Goal: Transaction & Acquisition: Download file/media

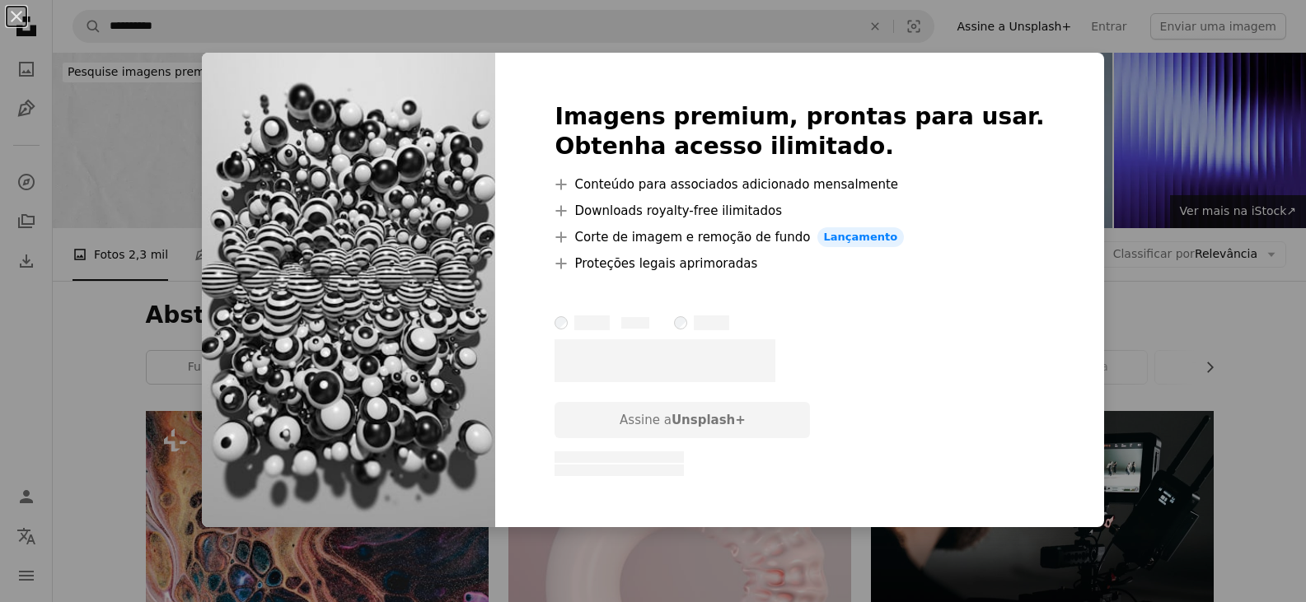
scroll to position [5492, 0]
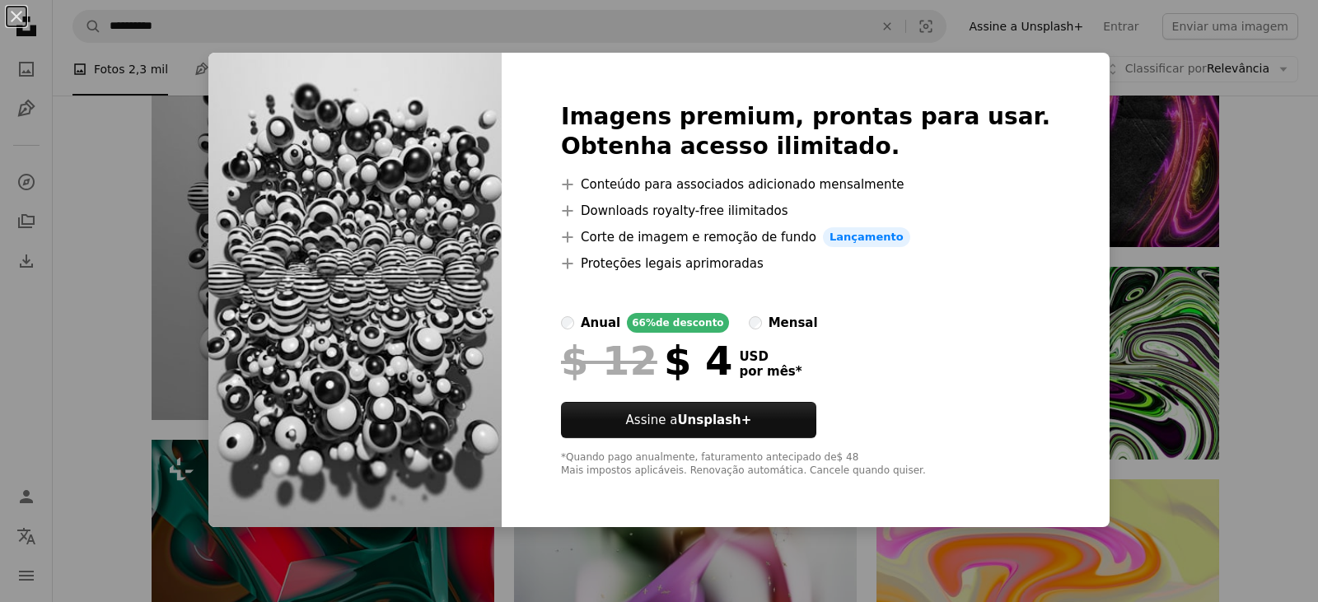
click at [231, 287] on div "An X shape Imagens premium, prontas para usar. Obtenha acesso ilimitado. A plus…" at bounding box center [659, 301] width 1318 height 602
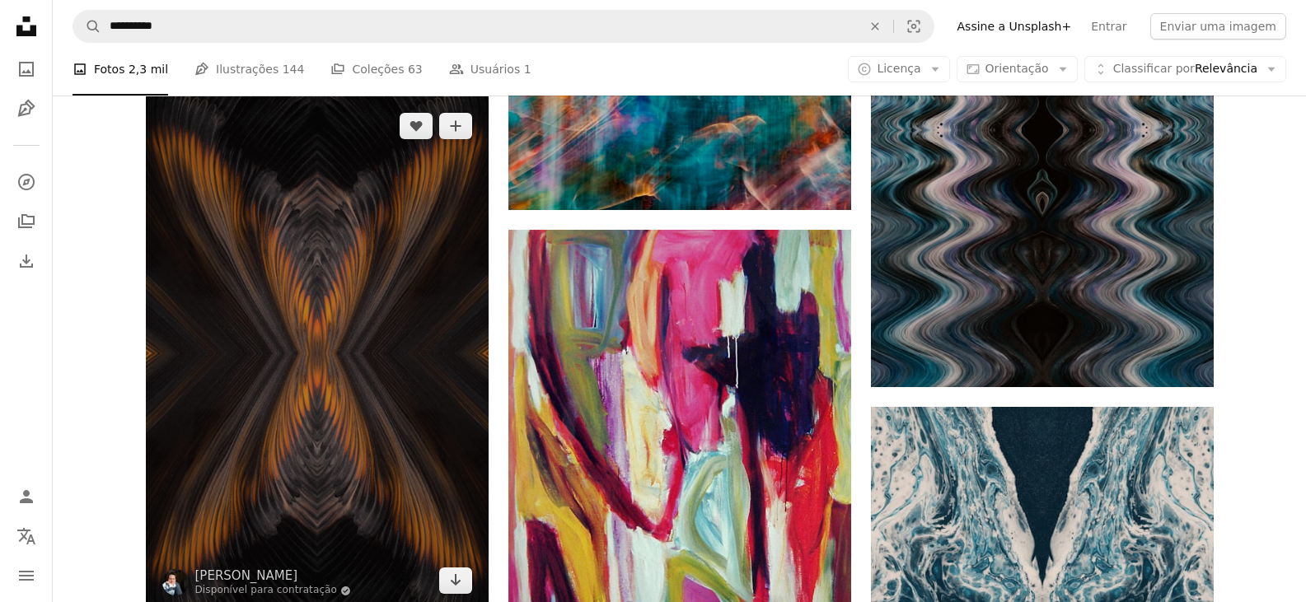
scroll to position [7881, 0]
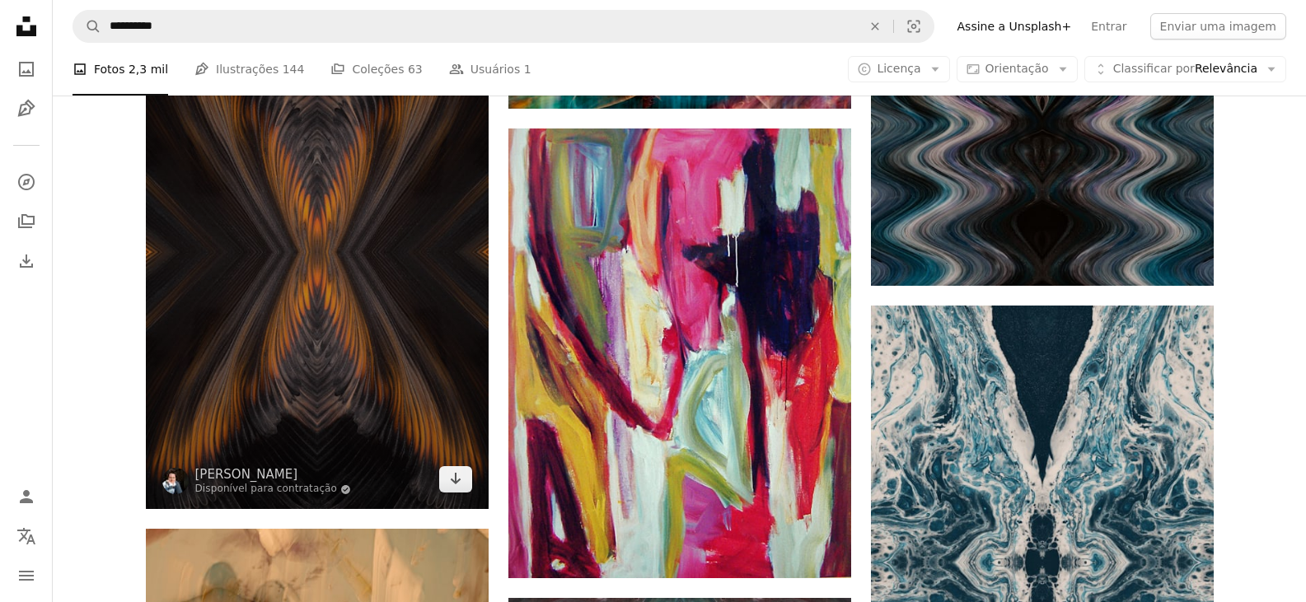
click at [355, 350] on img at bounding box center [317, 252] width 343 height 514
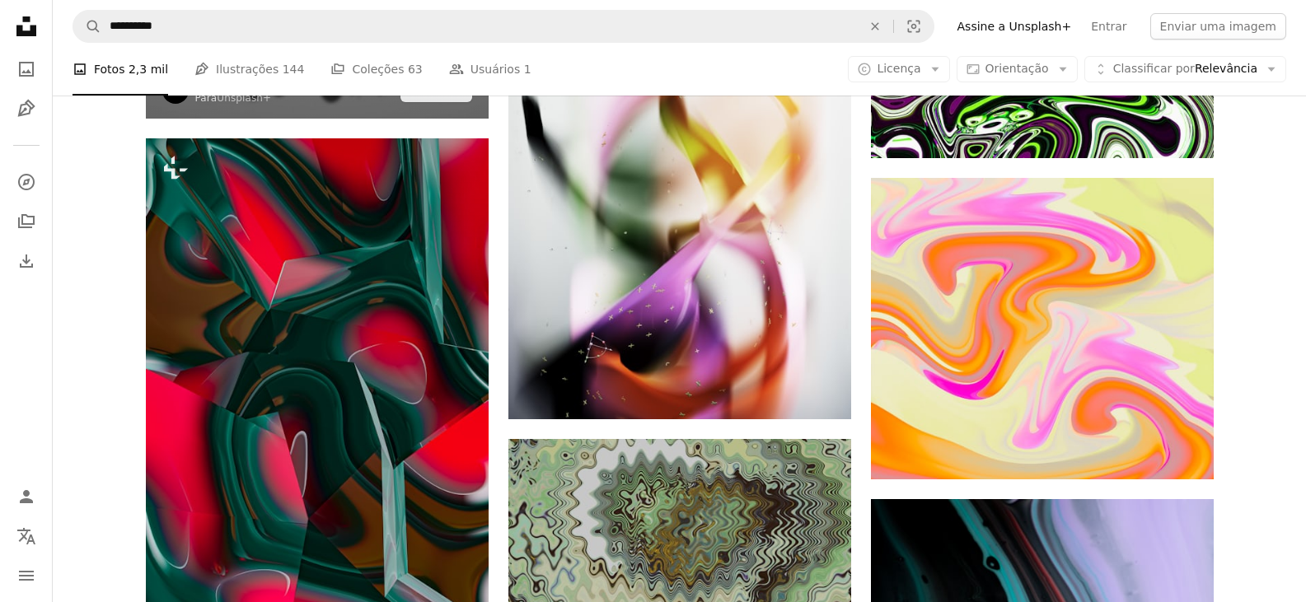
scroll to position [5409, 0]
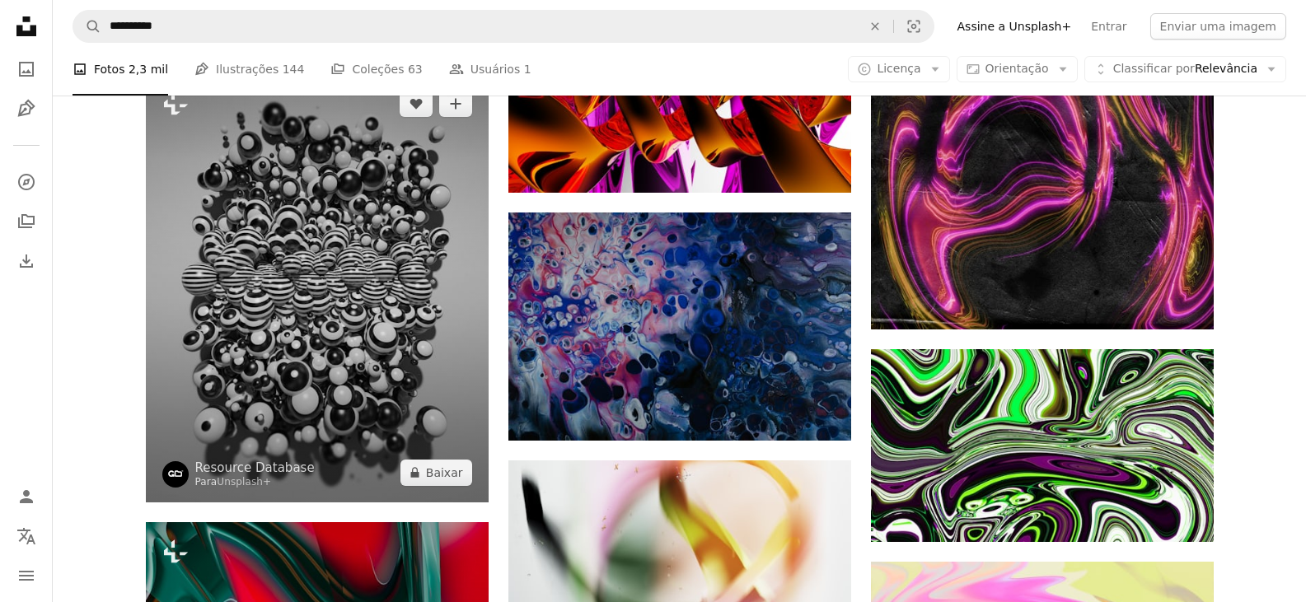
click at [330, 245] on img at bounding box center [317, 288] width 343 height 428
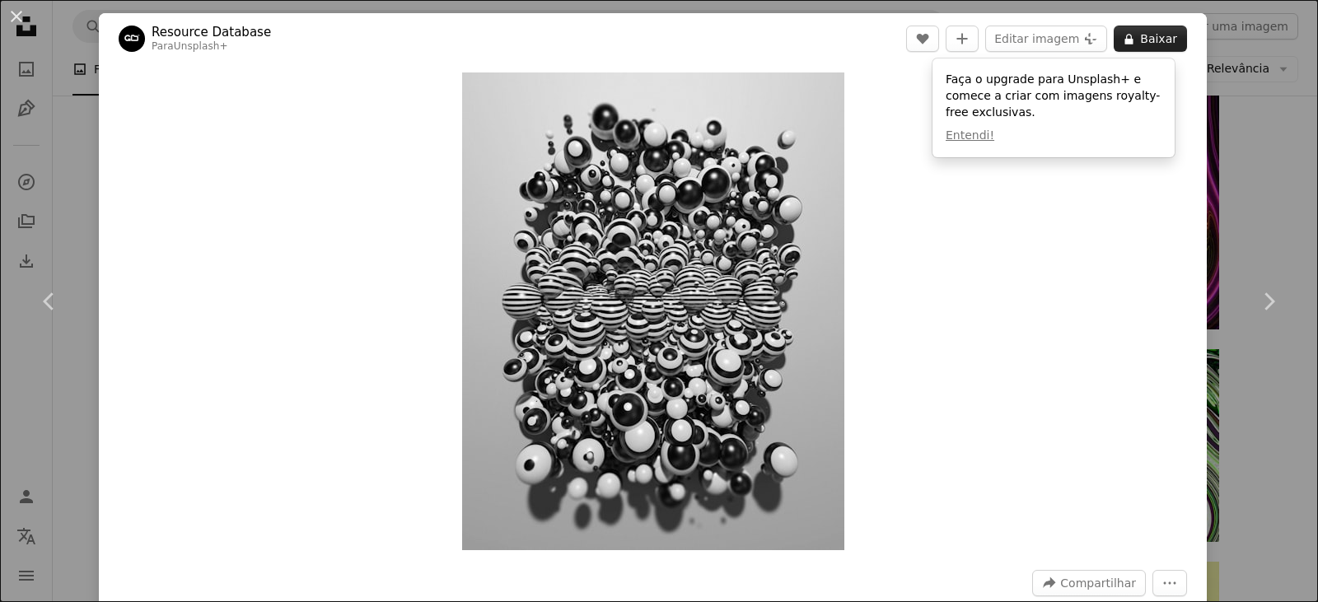
click at [1150, 36] on button "A lock Baixar" at bounding box center [1150, 39] width 73 height 26
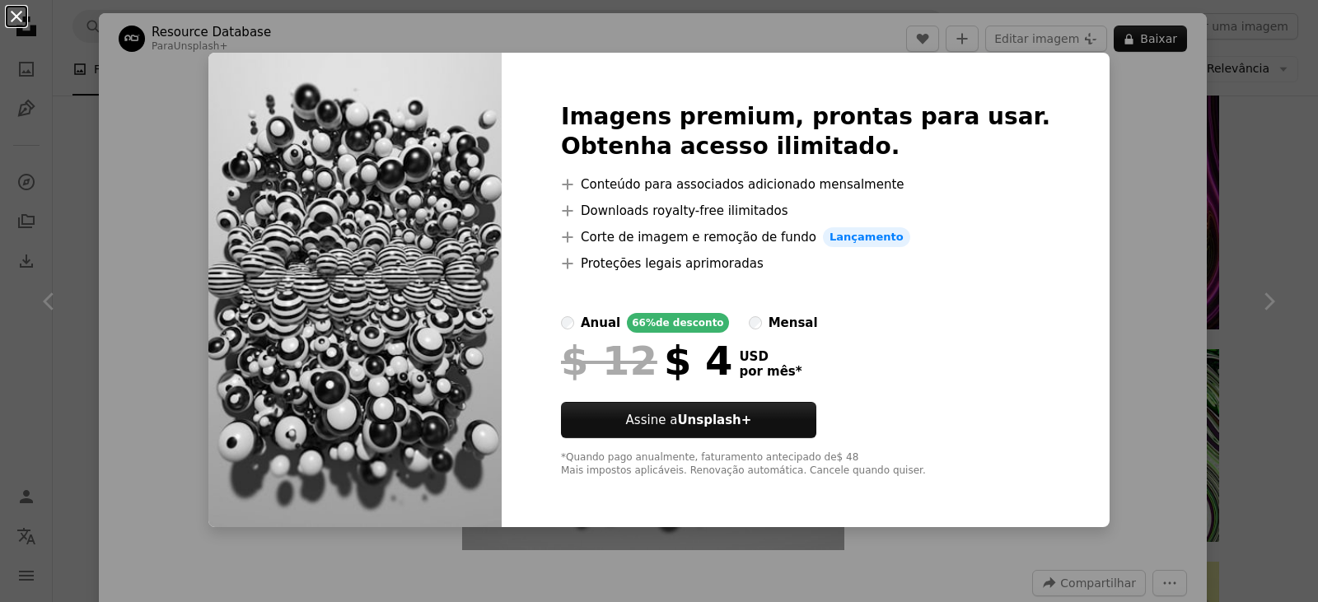
click at [15, 16] on button "An X shape" at bounding box center [17, 17] width 20 height 20
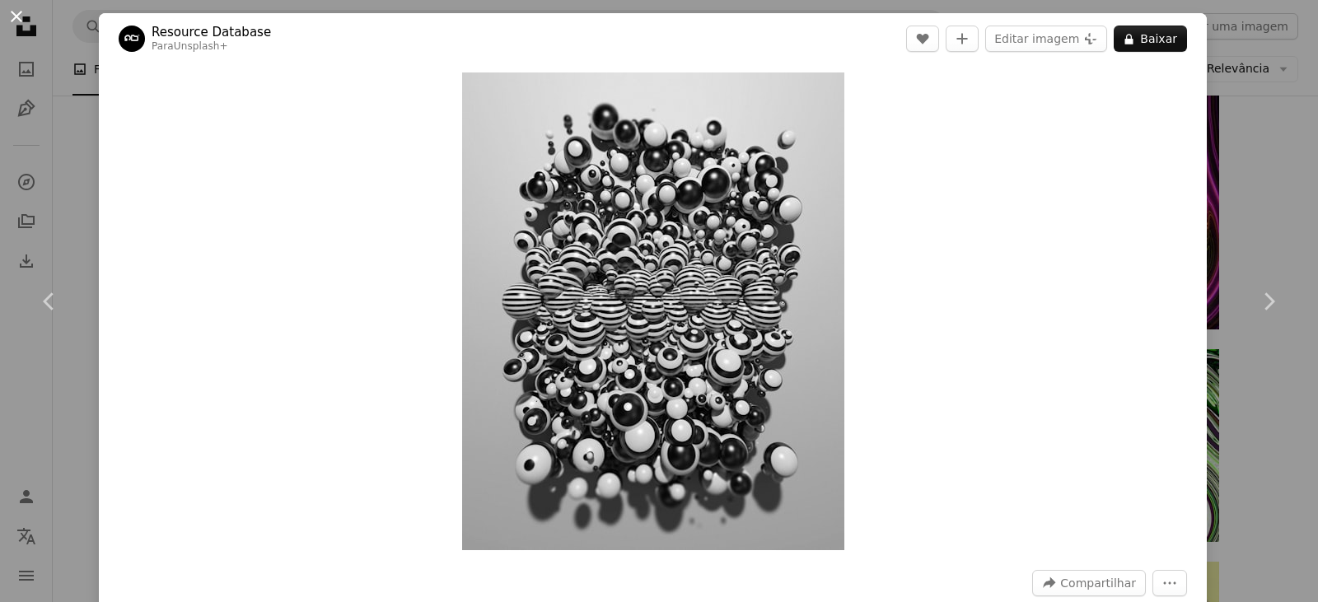
click at [17, 16] on button "An X shape" at bounding box center [17, 17] width 20 height 20
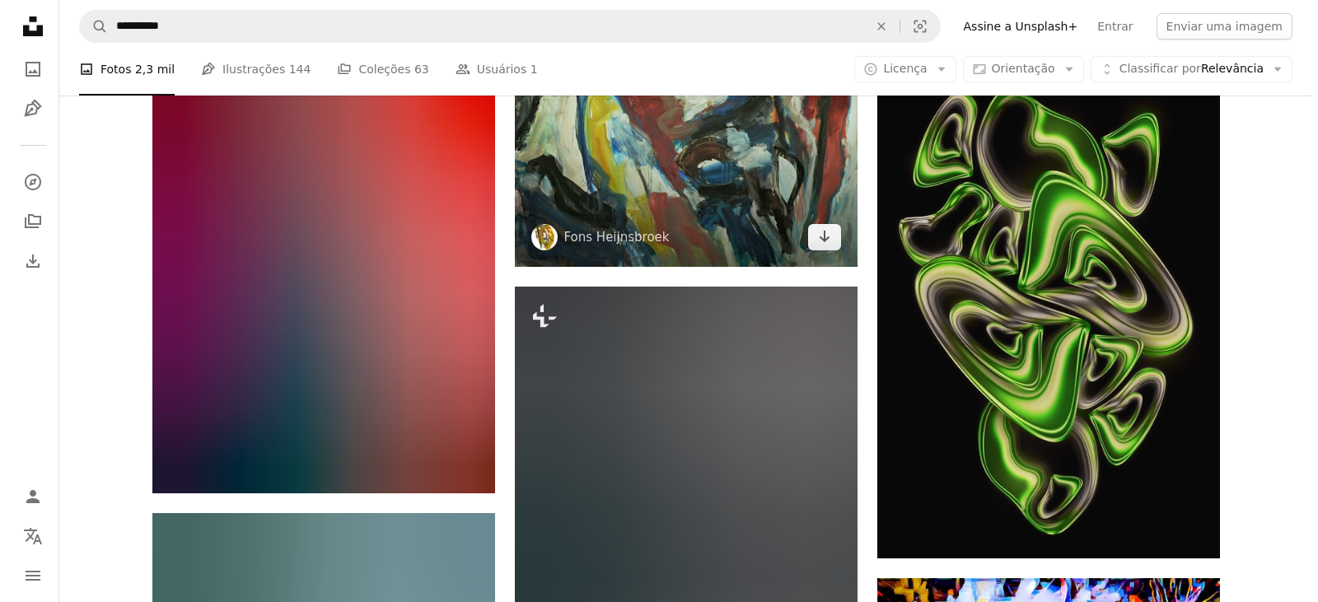
scroll to position [21063, 0]
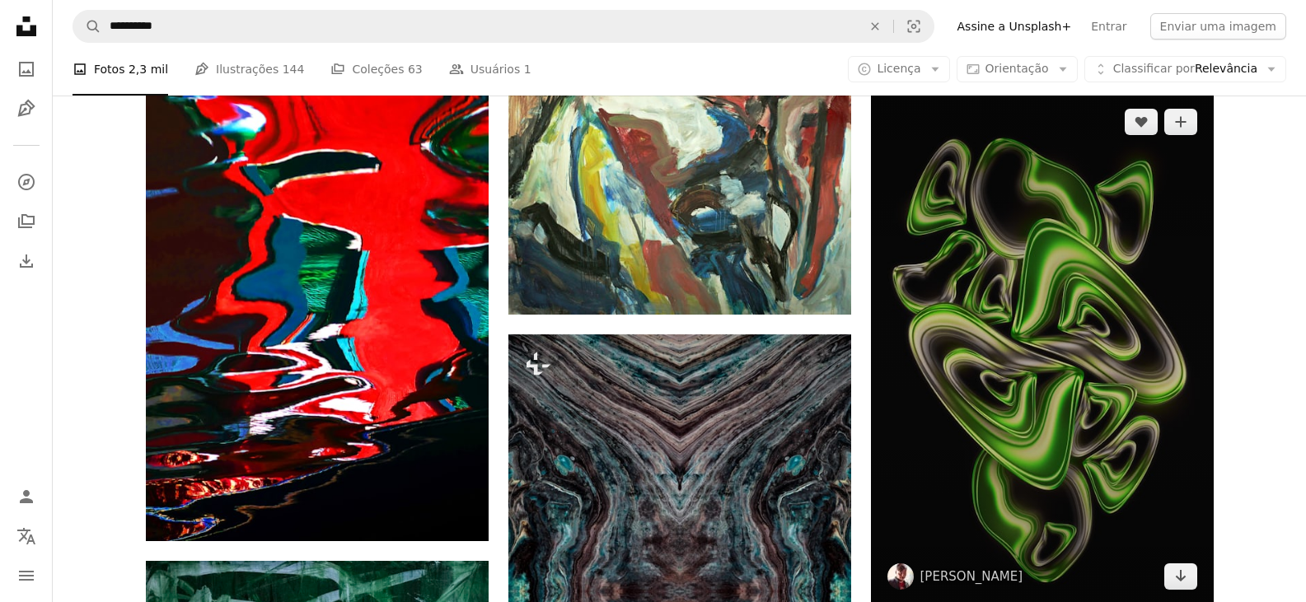
click at [1045, 373] on img at bounding box center [1042, 349] width 343 height 514
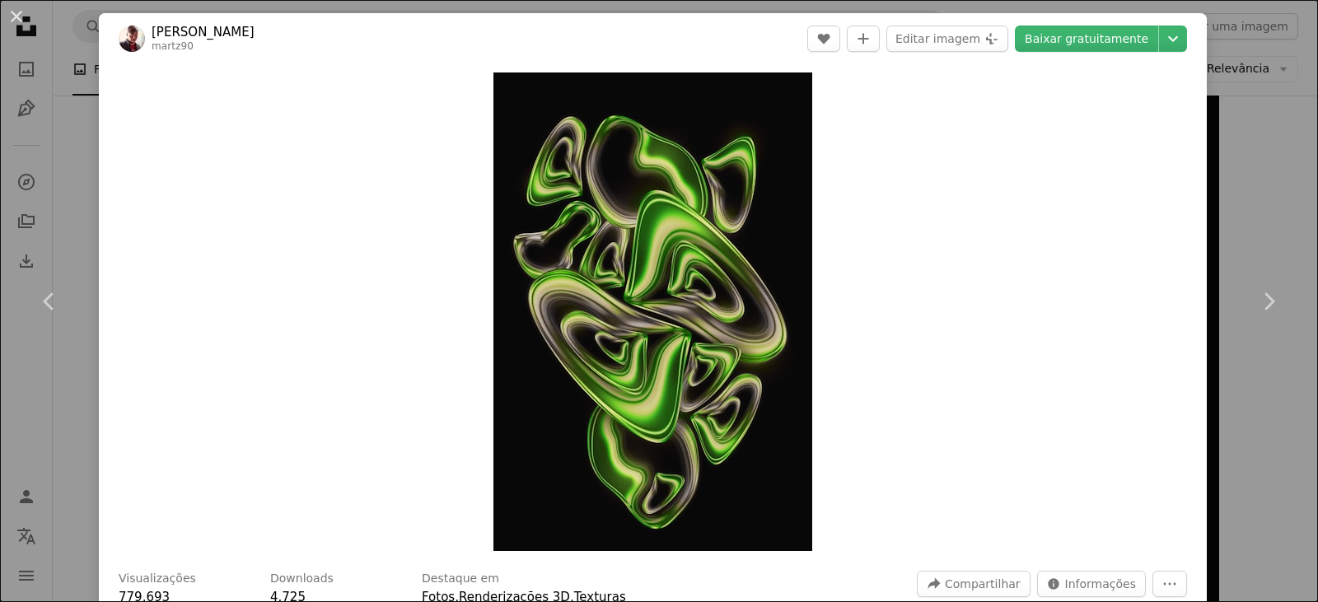
click at [197, 32] on link "[PERSON_NAME]" at bounding box center [203, 32] width 103 height 16
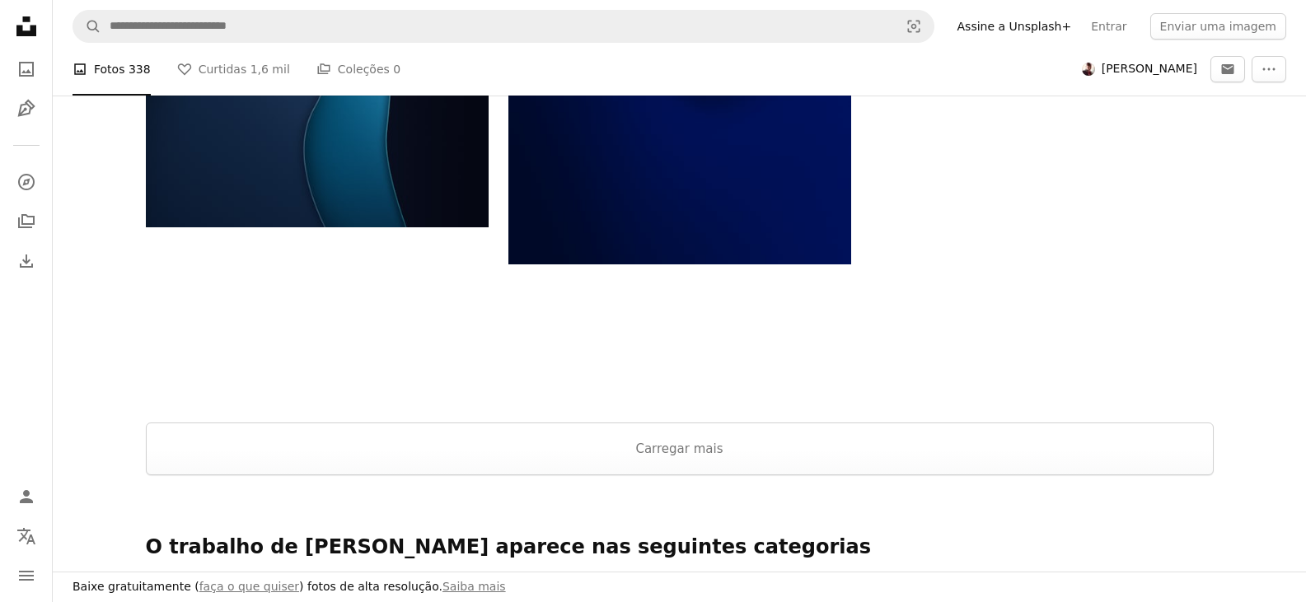
scroll to position [3213, 0]
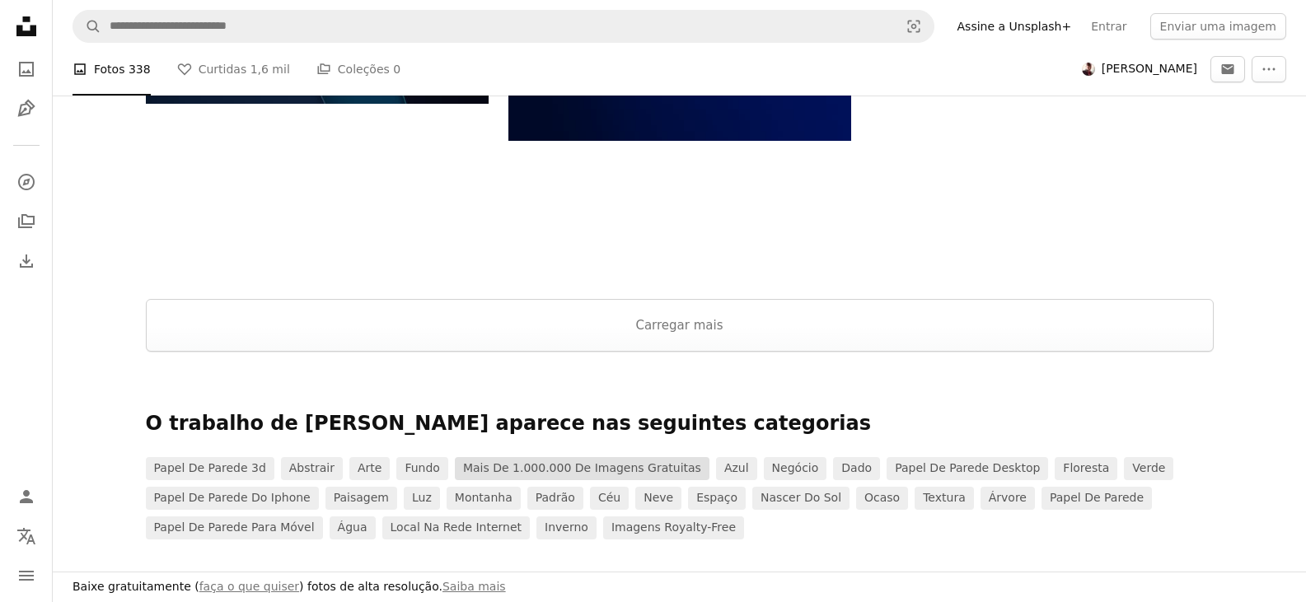
click at [533, 465] on link "Mais de 1.000.000 de imagens gratuitas" at bounding box center [582, 468] width 255 height 23
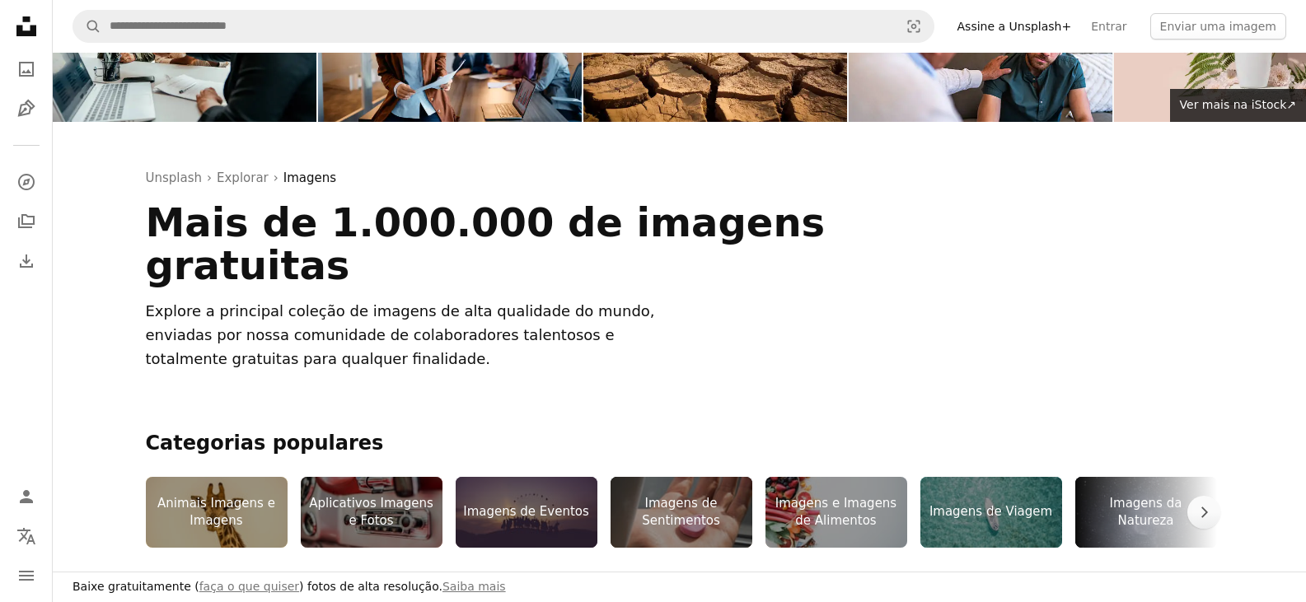
scroll to position [247, 0]
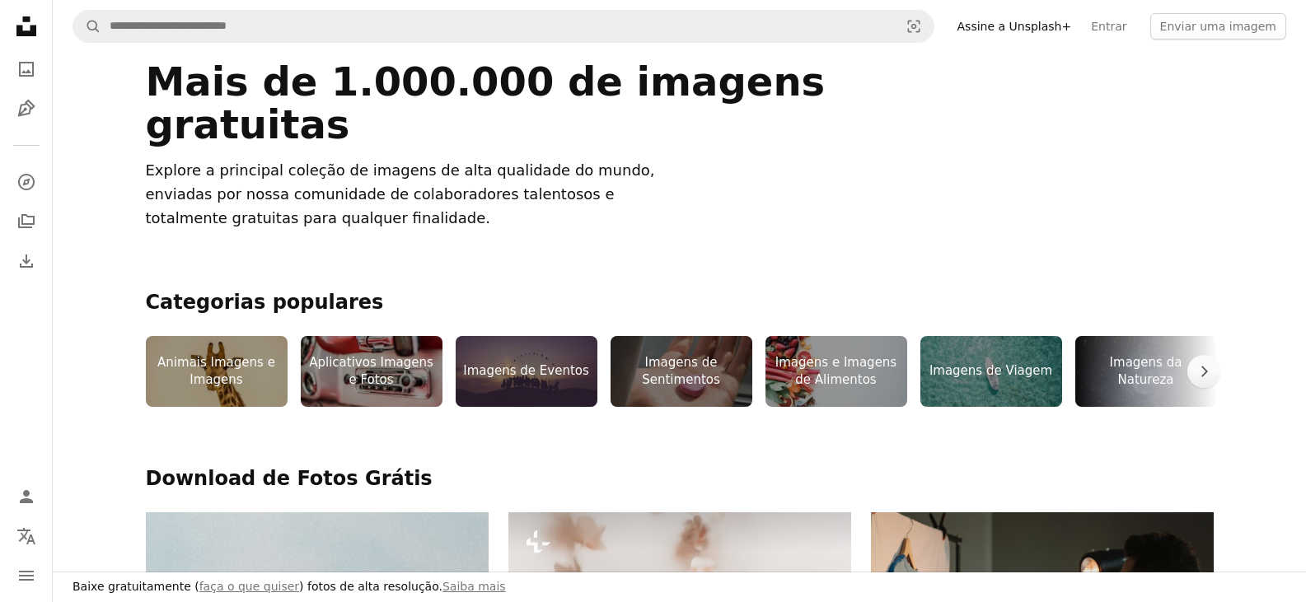
click at [686, 368] on div "Imagens de Sentimentos" at bounding box center [681, 371] width 142 height 71
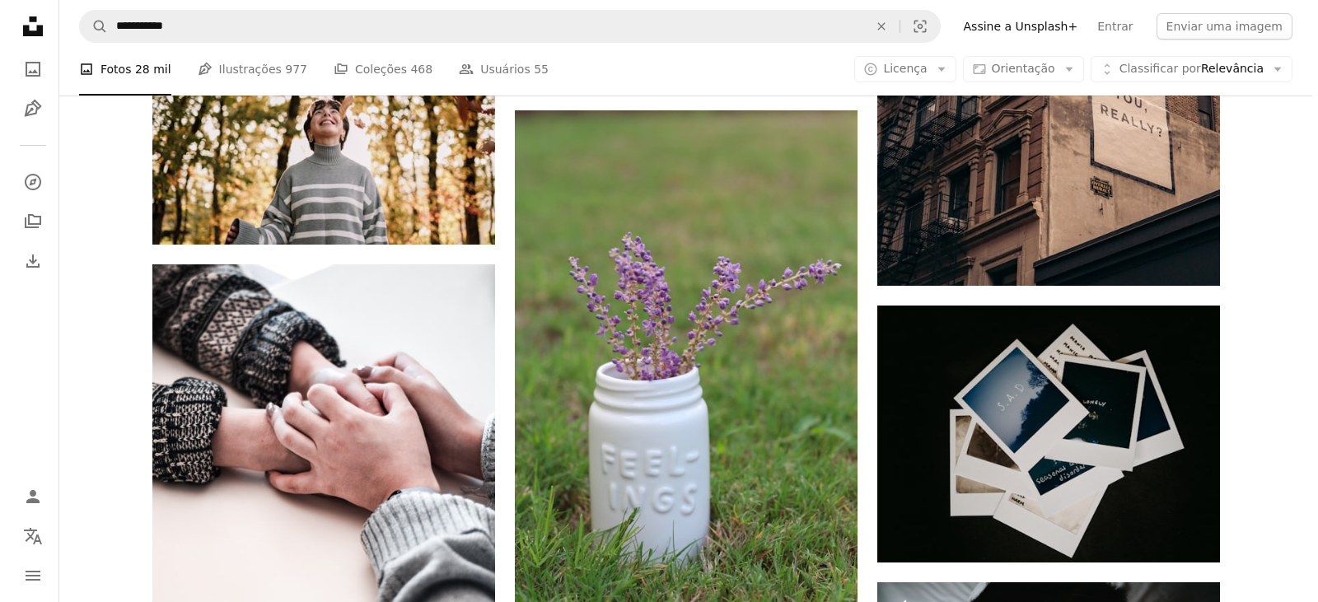
scroll to position [2472, 0]
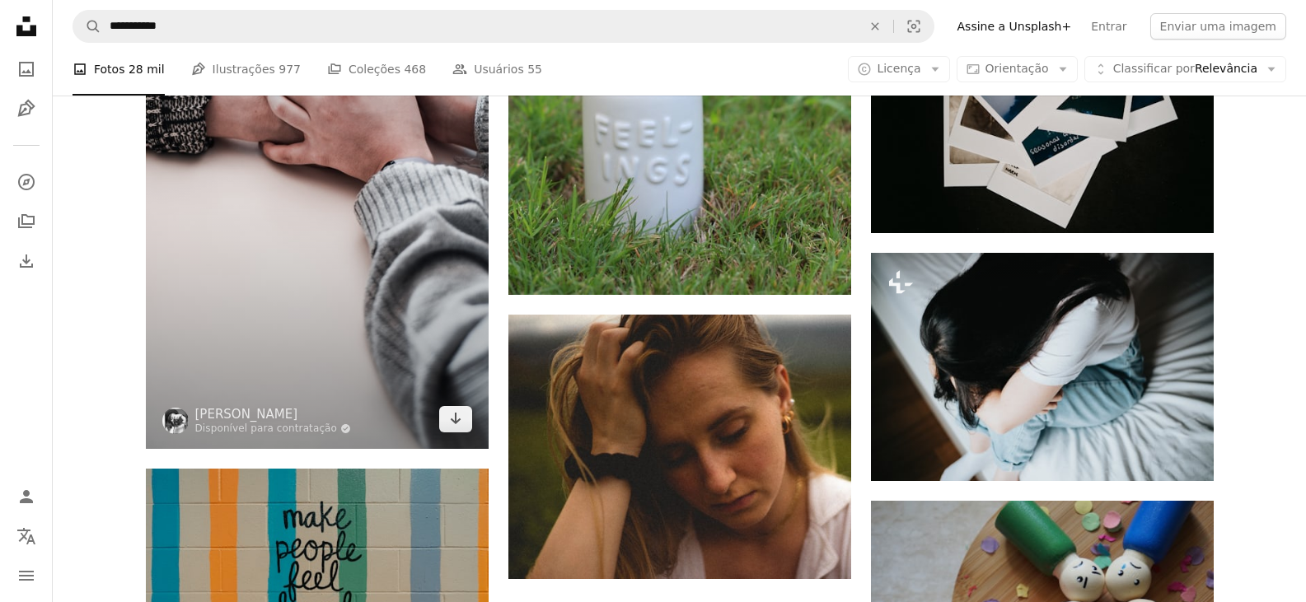
click at [283, 278] on img at bounding box center [317, 192] width 343 height 514
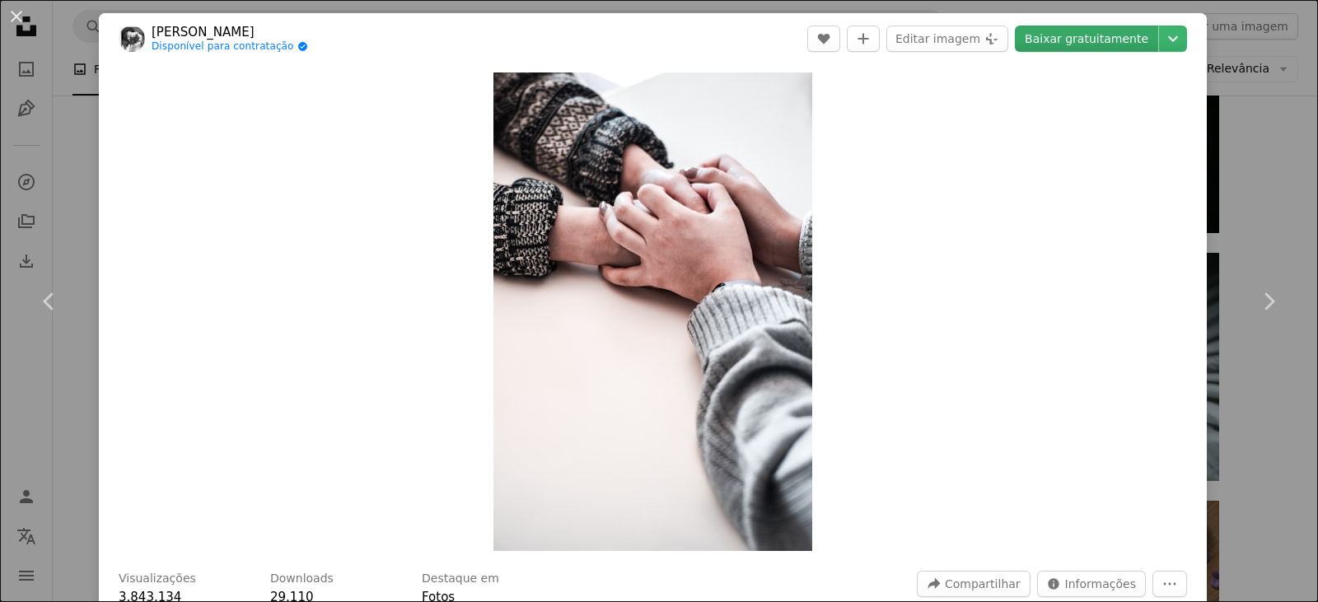
click at [1060, 39] on link "Baixar gratuitamente" at bounding box center [1086, 39] width 143 height 26
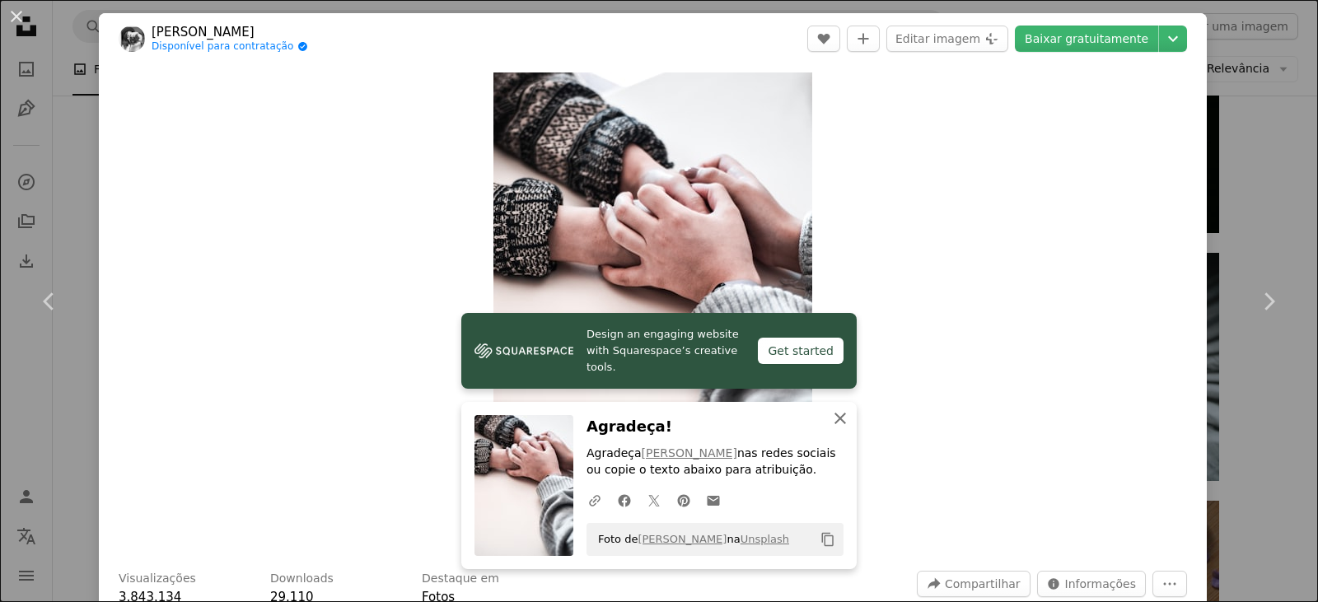
click at [830, 419] on icon "An X shape" at bounding box center [840, 419] width 20 height 20
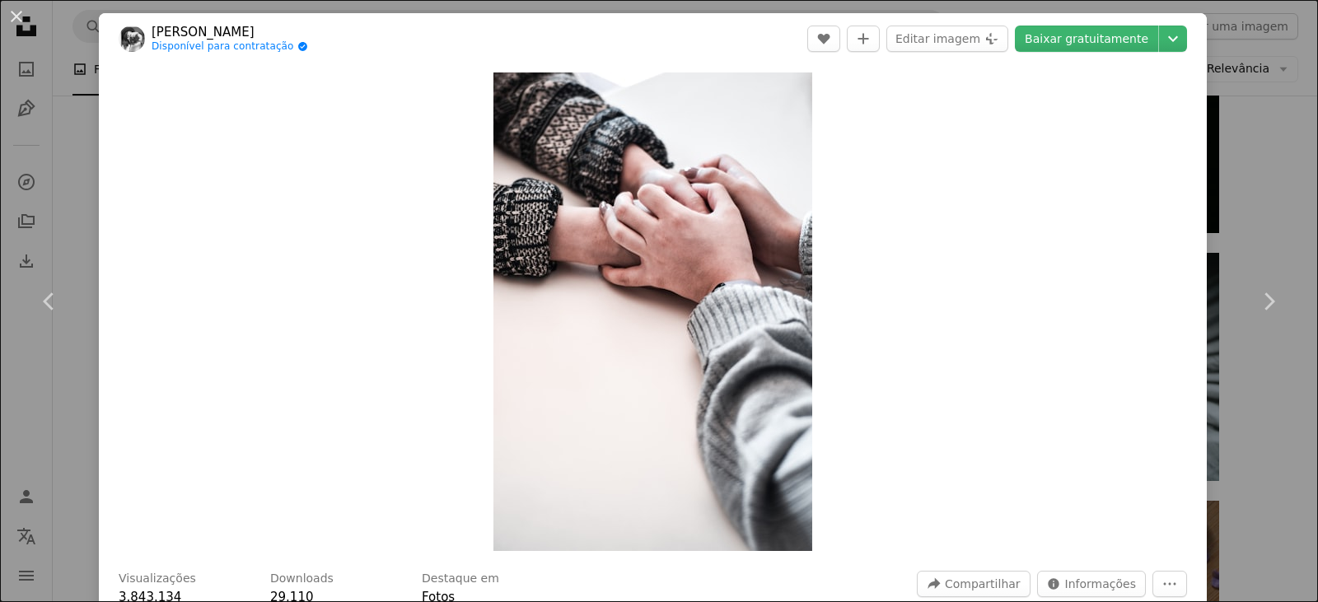
click at [161, 30] on link "[PERSON_NAME]" at bounding box center [230, 32] width 157 height 16
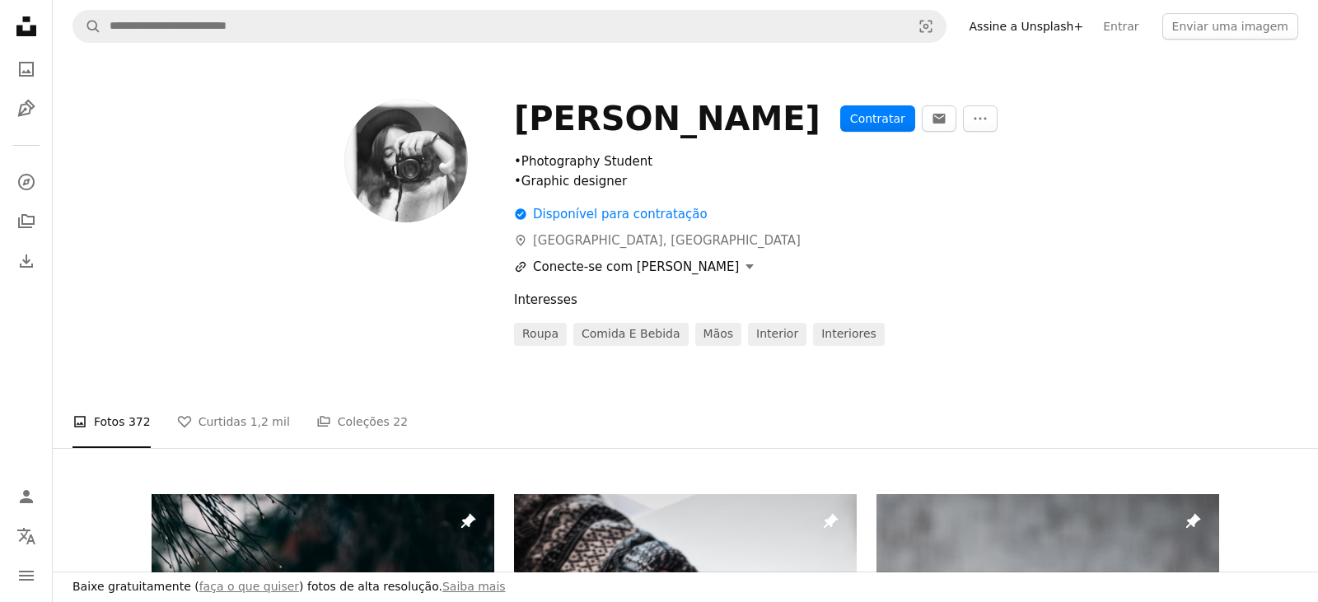
click at [592, 272] on button "A URL sharing icon (chains) Conecte-se com [PERSON_NAME]" at bounding box center [634, 267] width 240 height 20
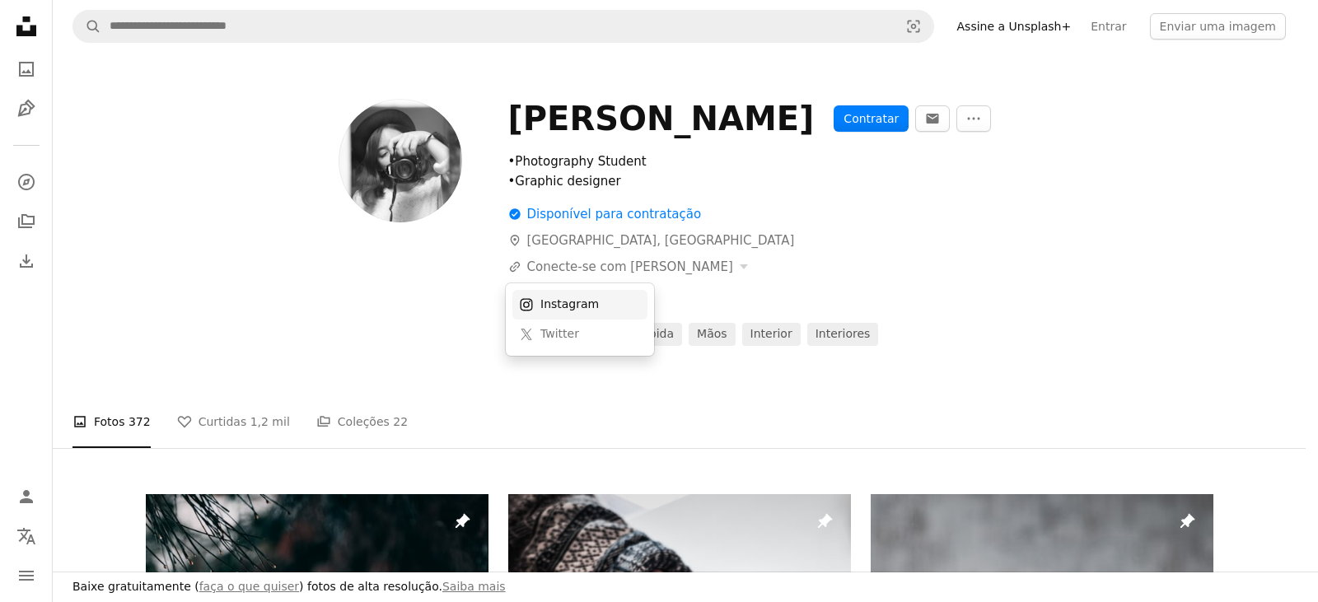
click at [574, 306] on div "Instagram" at bounding box center [590, 305] width 101 height 16
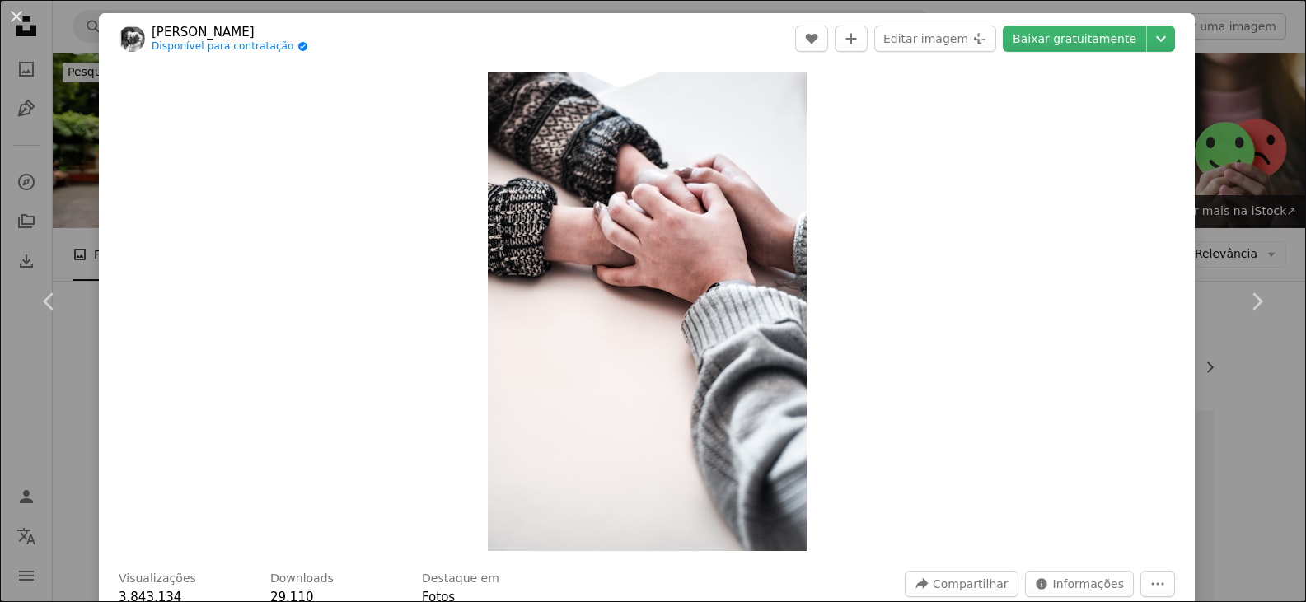
scroll to position [2472, 0]
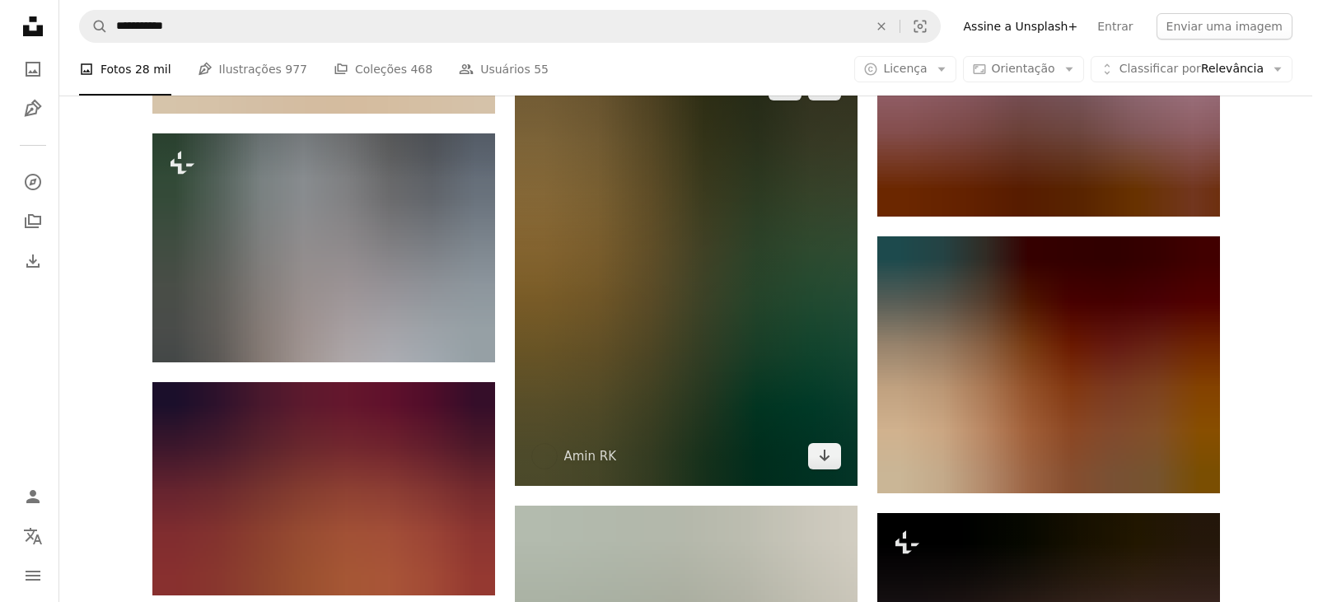
scroll to position [4778, 0]
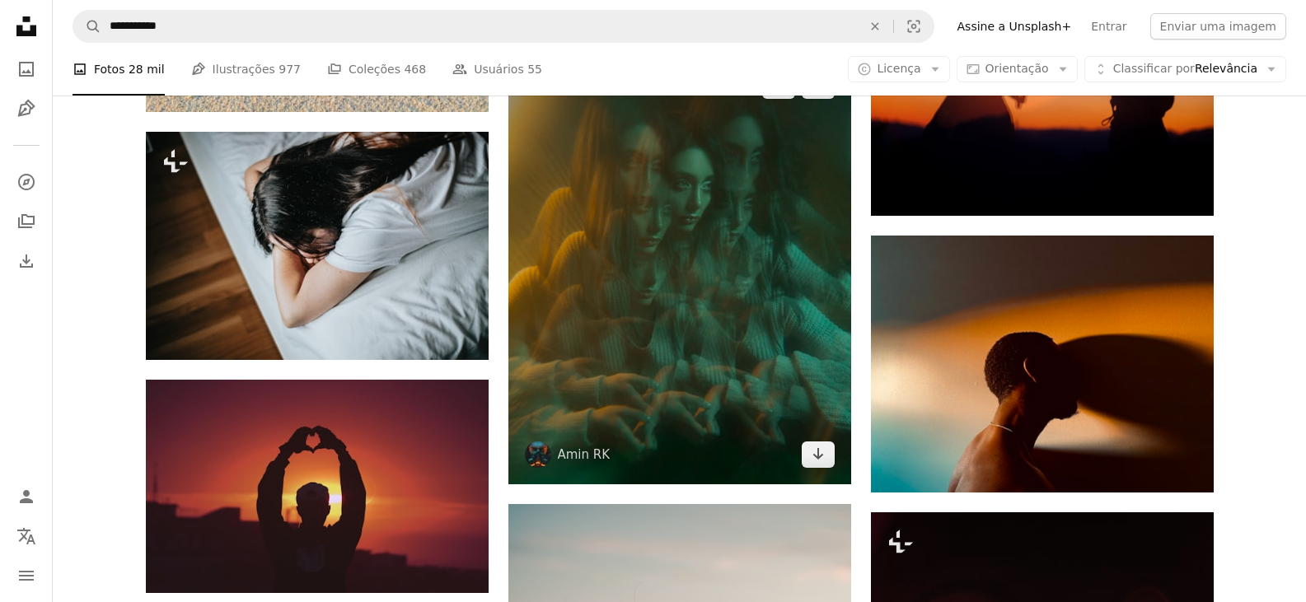
click at [656, 264] on img at bounding box center [679, 270] width 343 height 428
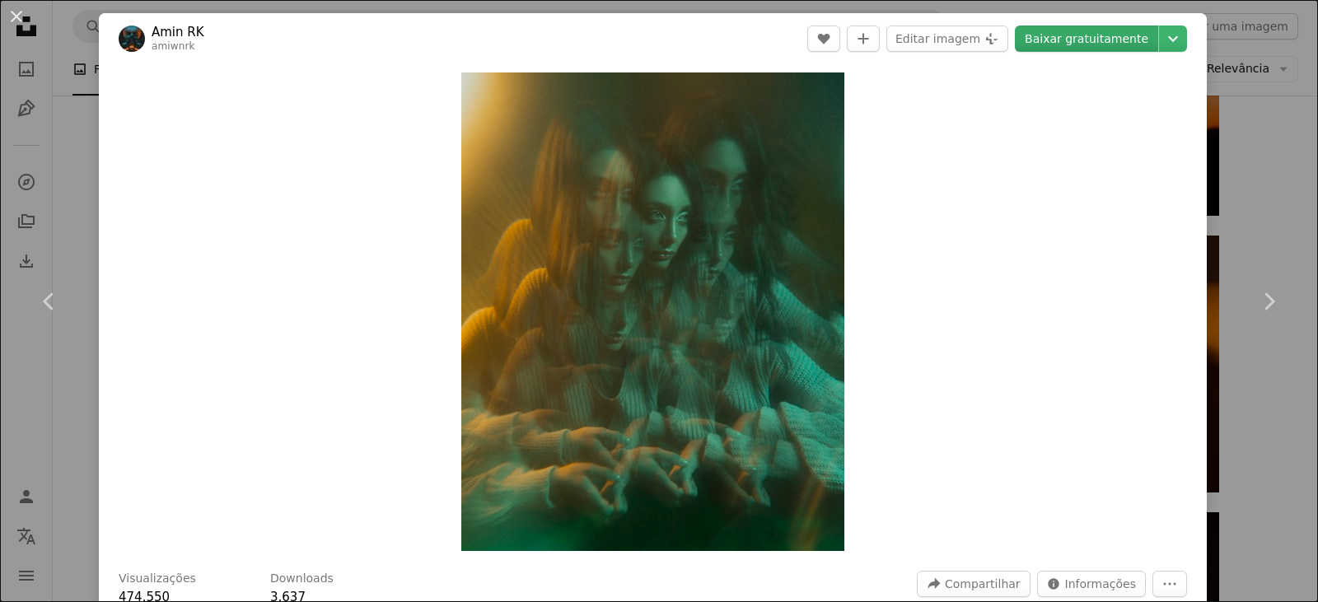
click at [1073, 33] on link "Baixar gratuitamente" at bounding box center [1086, 39] width 143 height 26
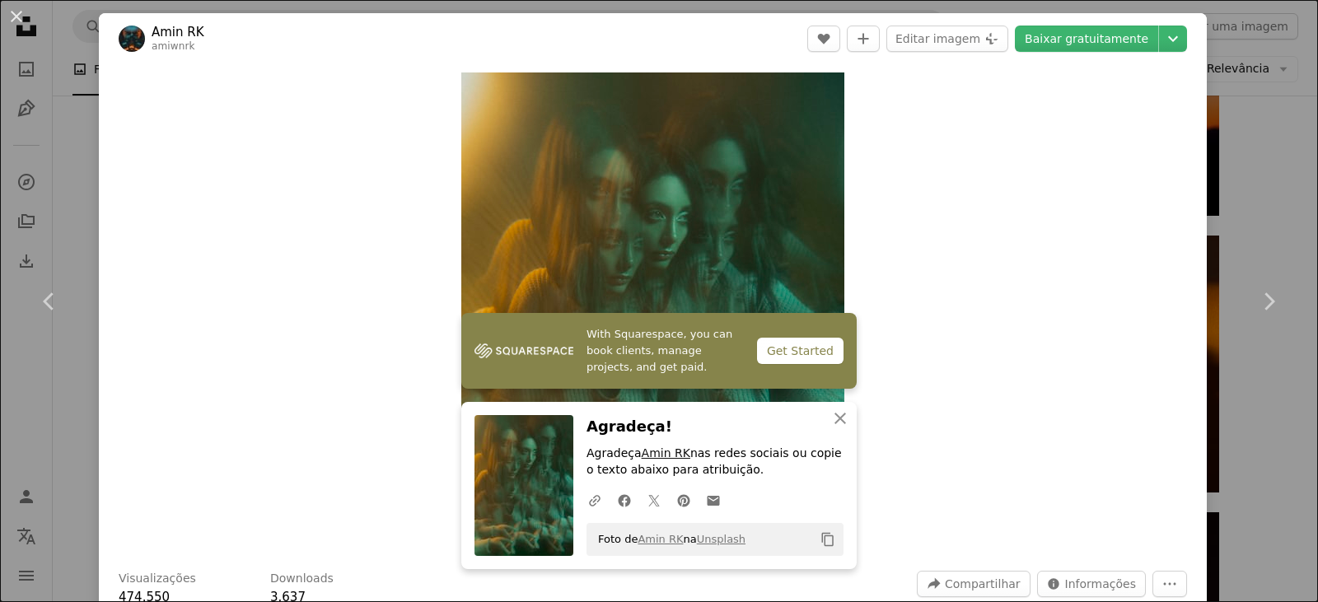
click at [649, 456] on link "Amin RK" at bounding box center [666, 453] width 49 height 13
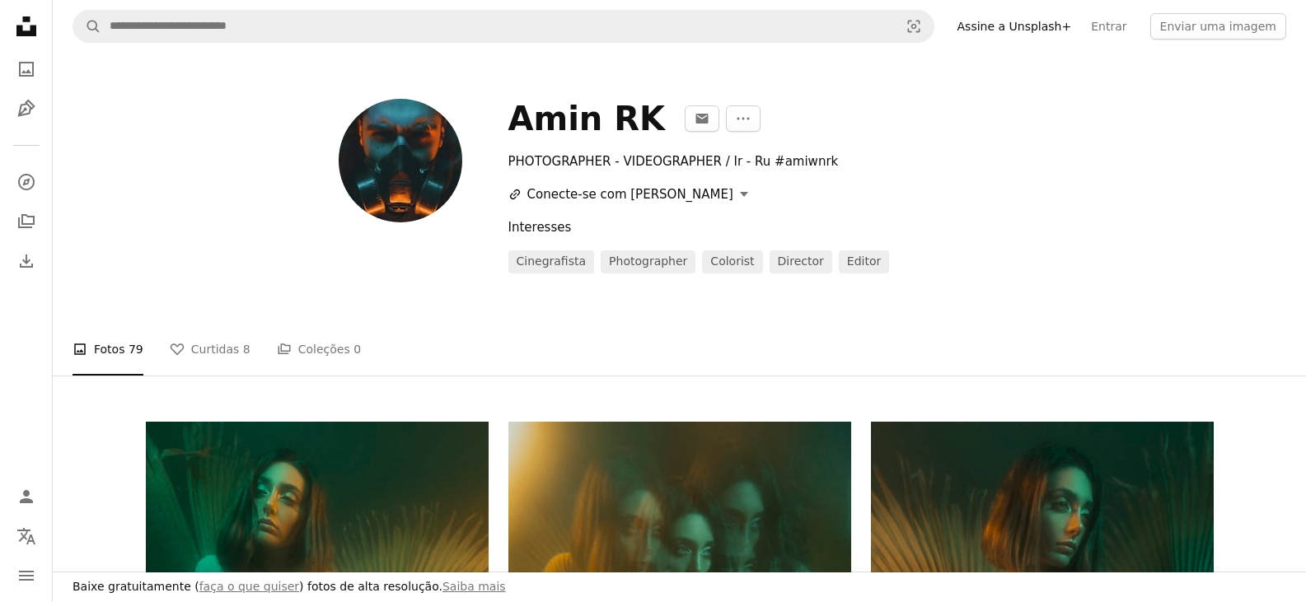
click at [598, 198] on button "A URL sharing icon (chains) Conecte-se com [PERSON_NAME]" at bounding box center [628, 195] width 240 height 20
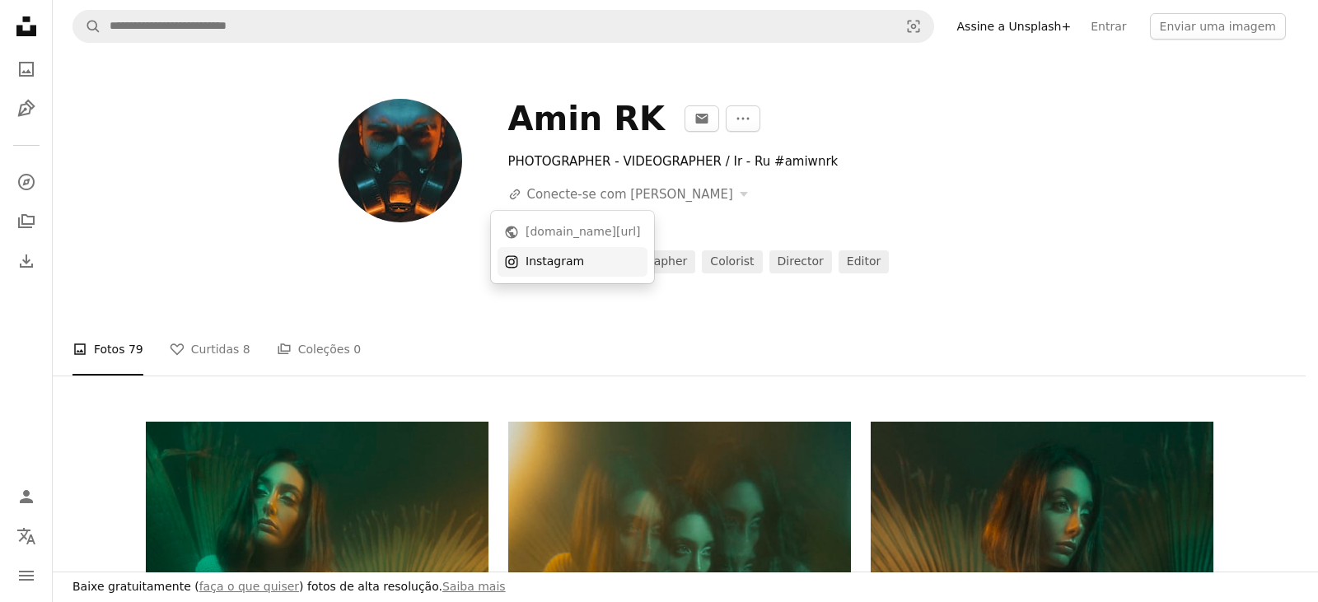
click at [558, 262] on div "Instagram" at bounding box center [583, 262] width 115 height 16
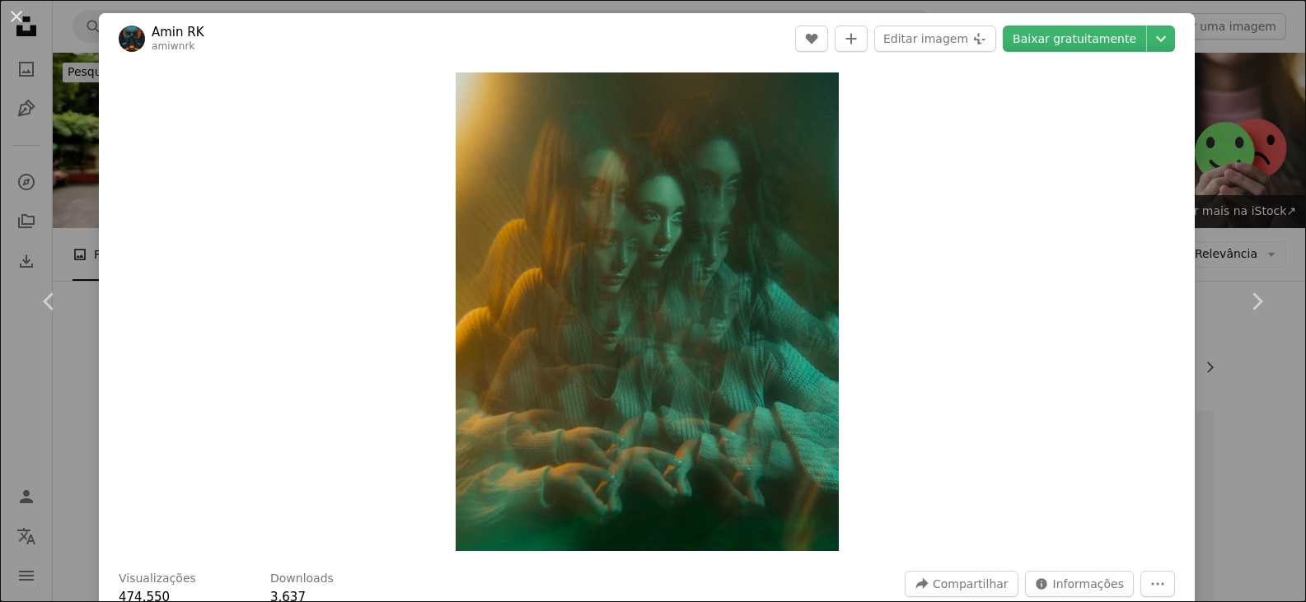
scroll to position [4778, 0]
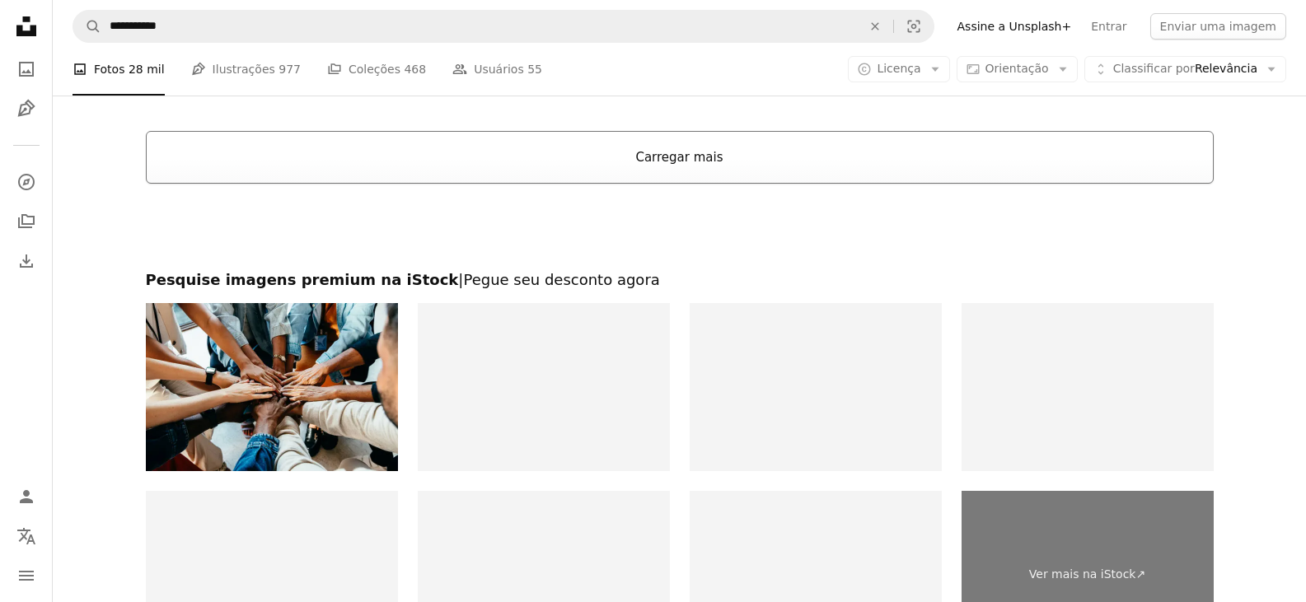
scroll to position [5932, 0]
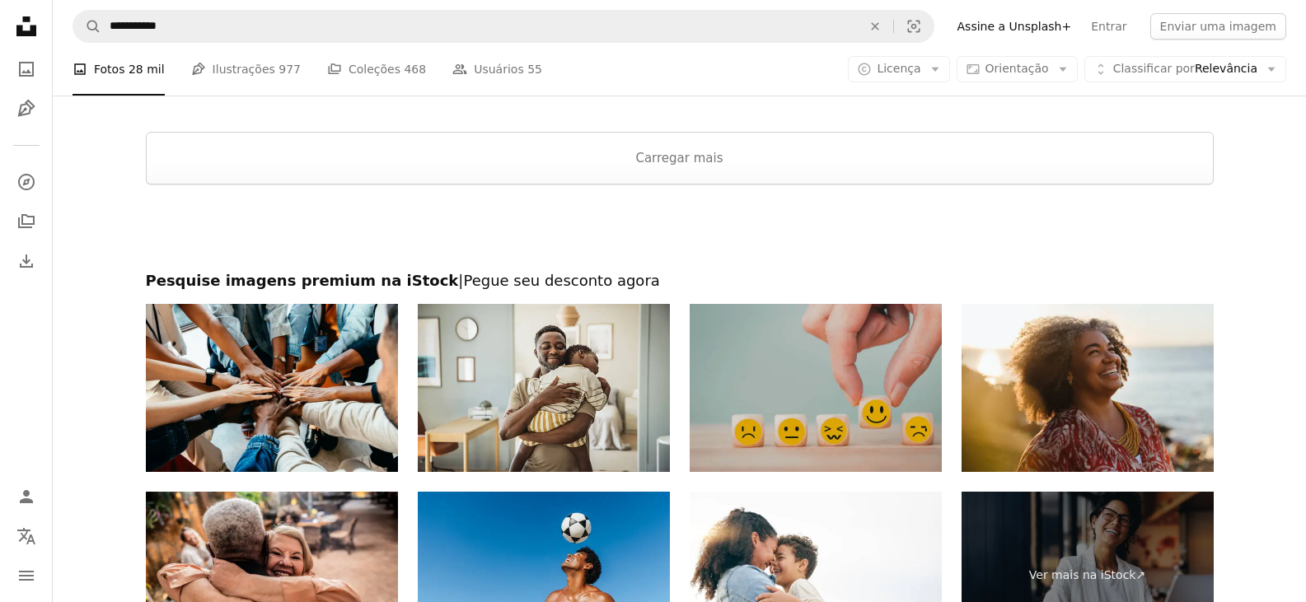
click at [803, 371] on img at bounding box center [816, 388] width 252 height 168
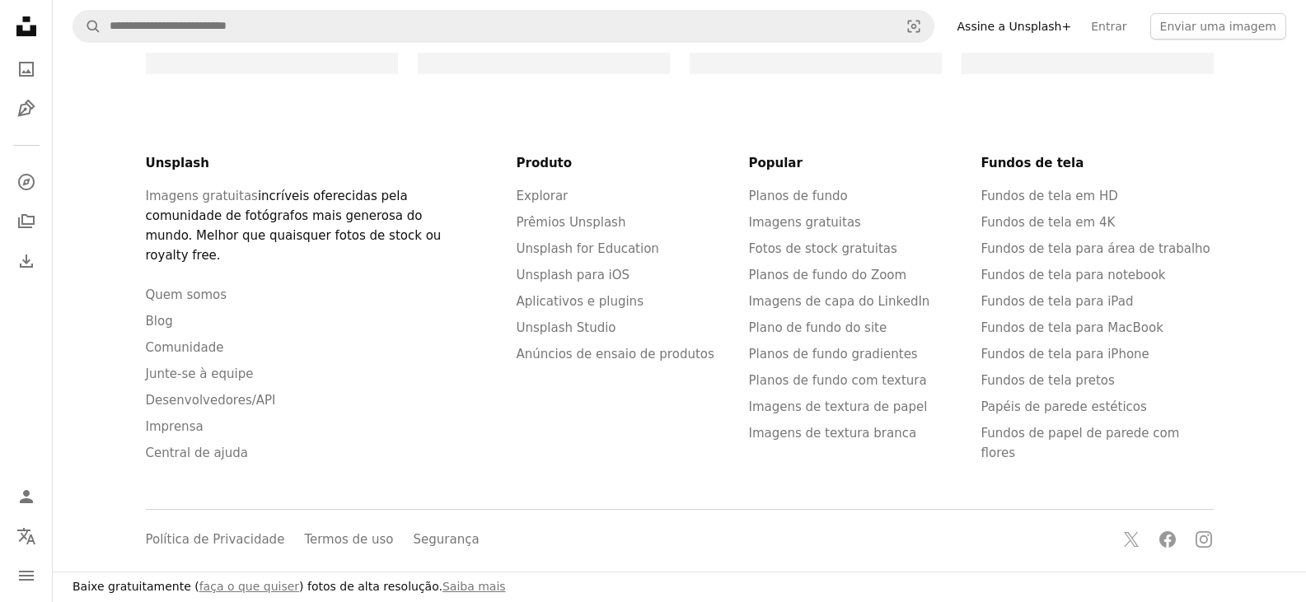
scroll to position [247, 0]
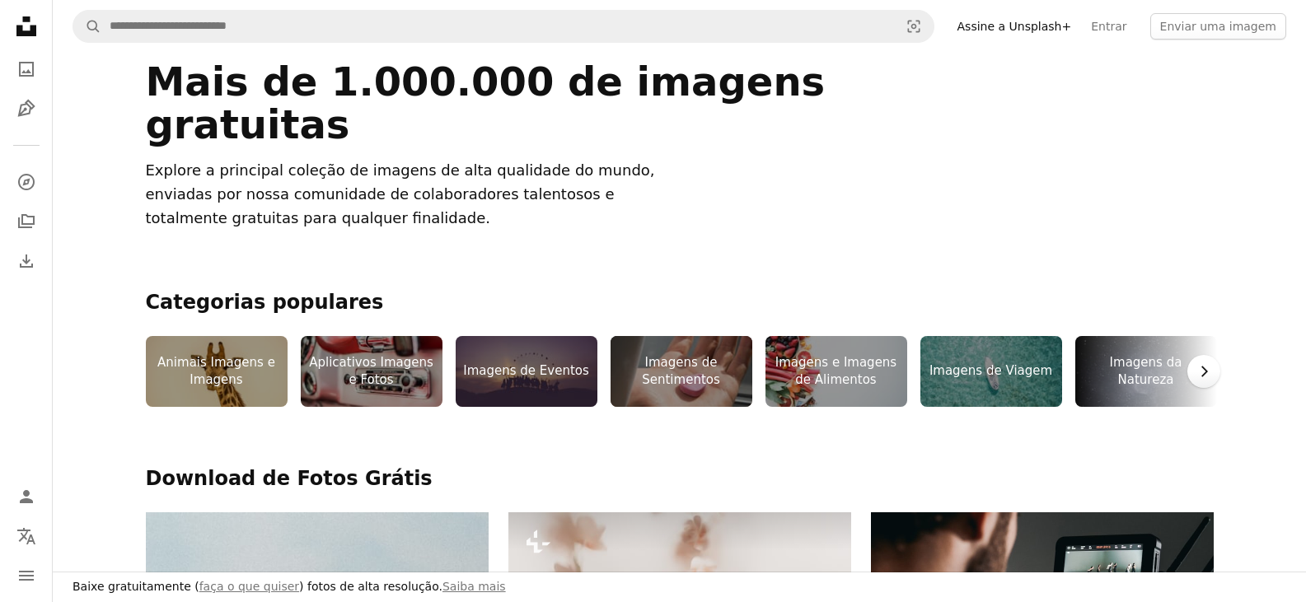
click at [1203, 377] on icon "Chevron right" at bounding box center [1203, 371] width 16 height 16
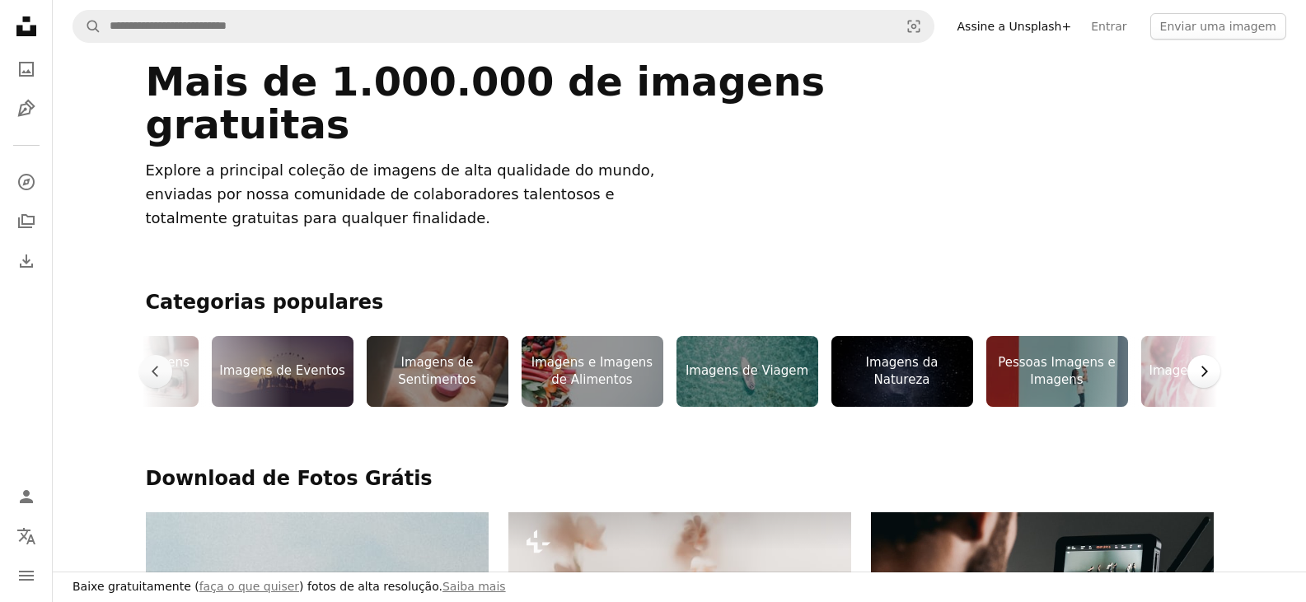
scroll to position [0, 247]
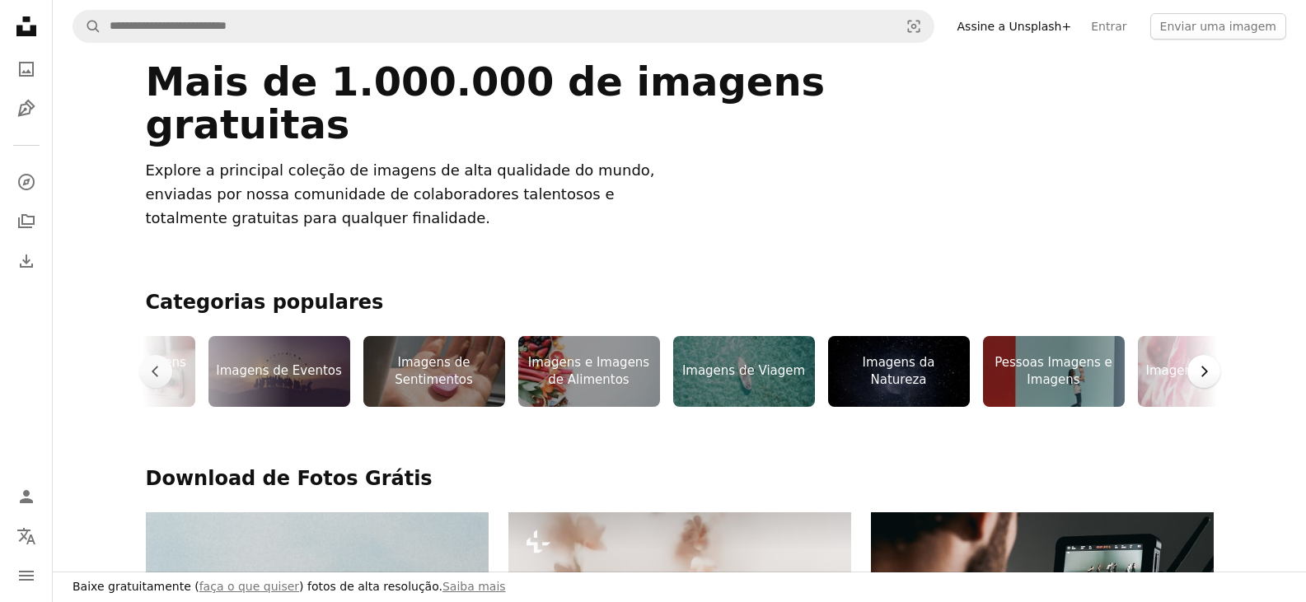
click at [1204, 379] on icon "Chevron right" at bounding box center [1203, 371] width 16 height 16
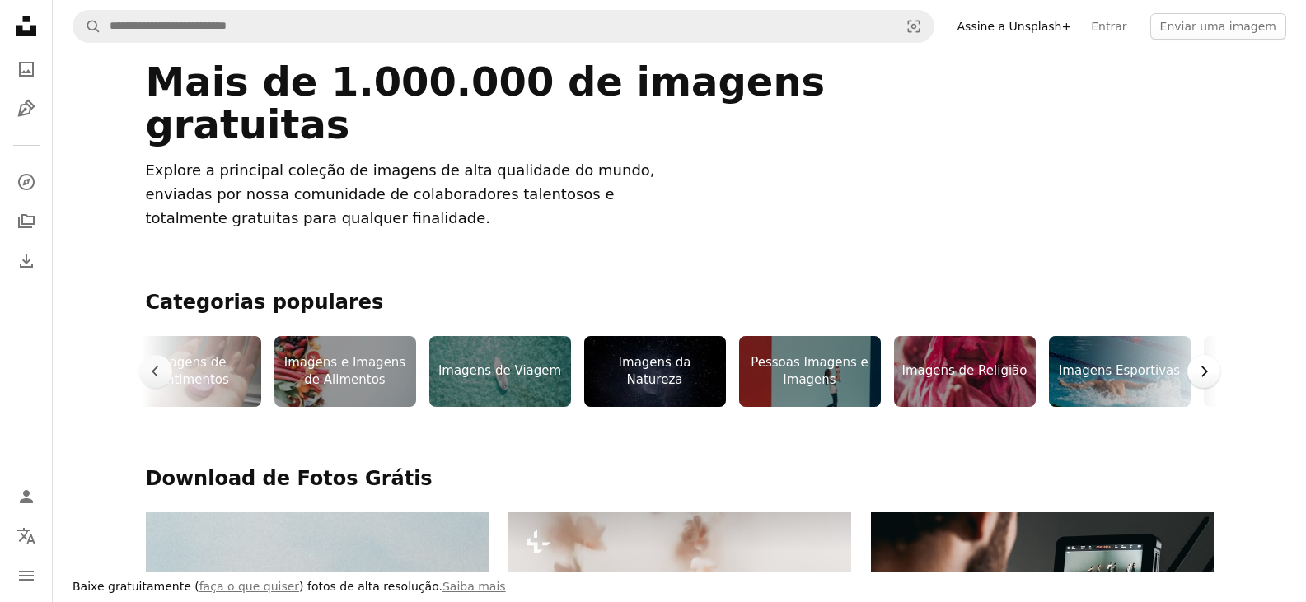
scroll to position [0, 494]
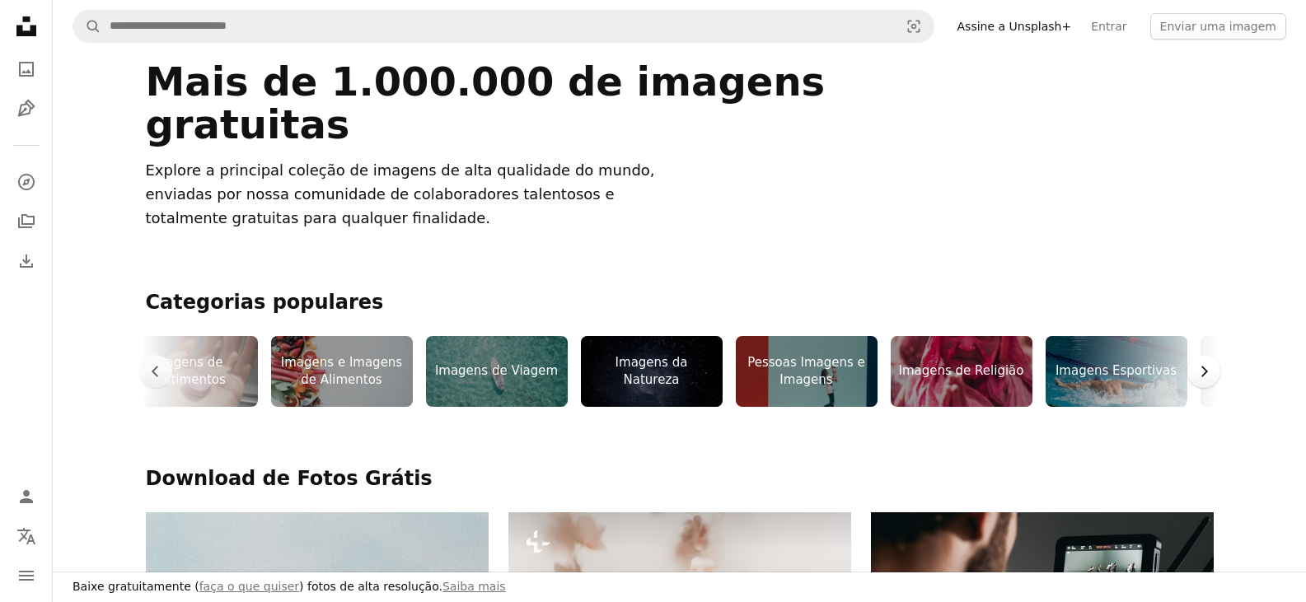
click at [1206, 377] on icon "Chevron right" at bounding box center [1203, 371] width 16 height 16
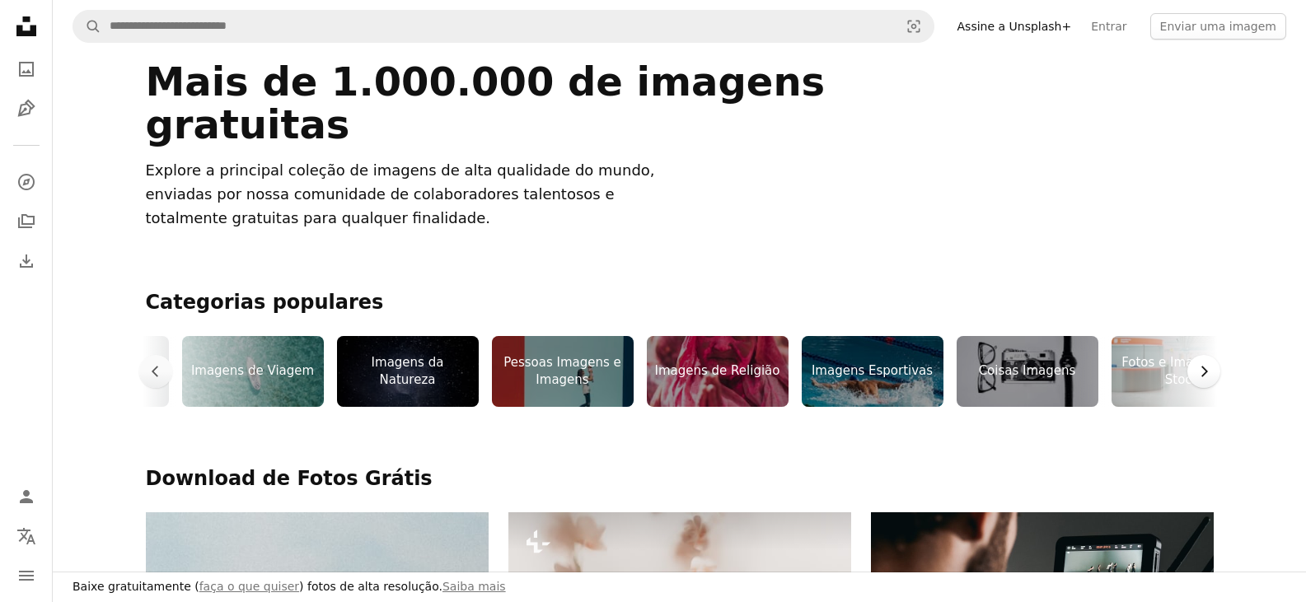
scroll to position [0, 741]
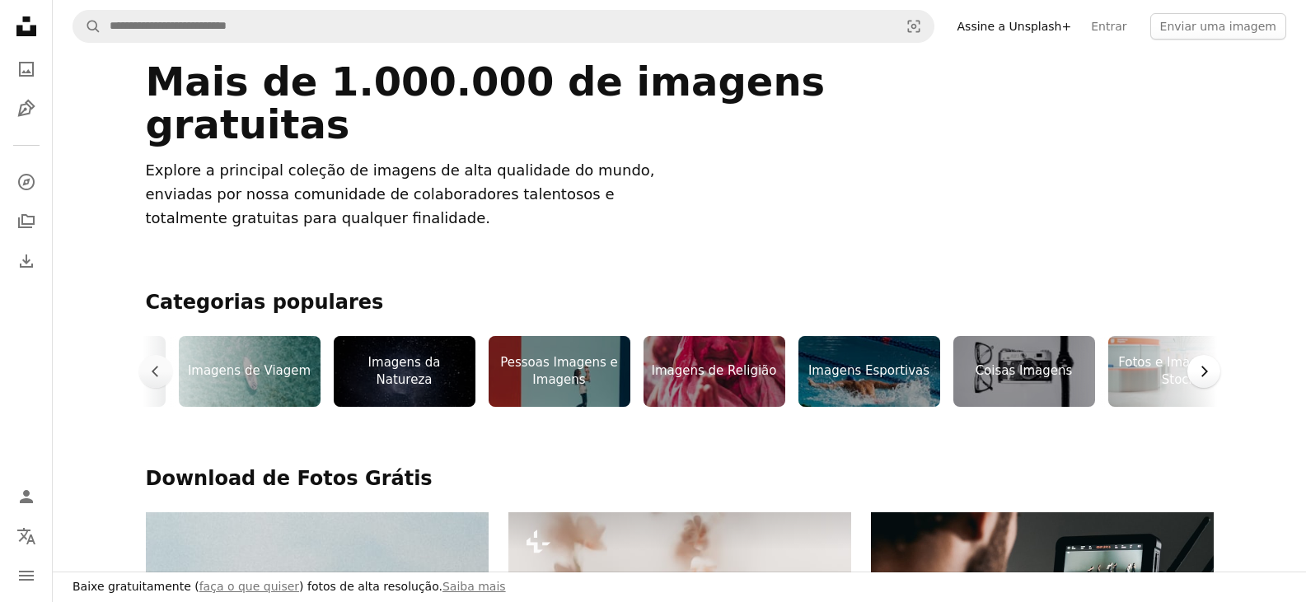
click at [1206, 377] on icon "Chevron right" at bounding box center [1203, 371] width 16 height 16
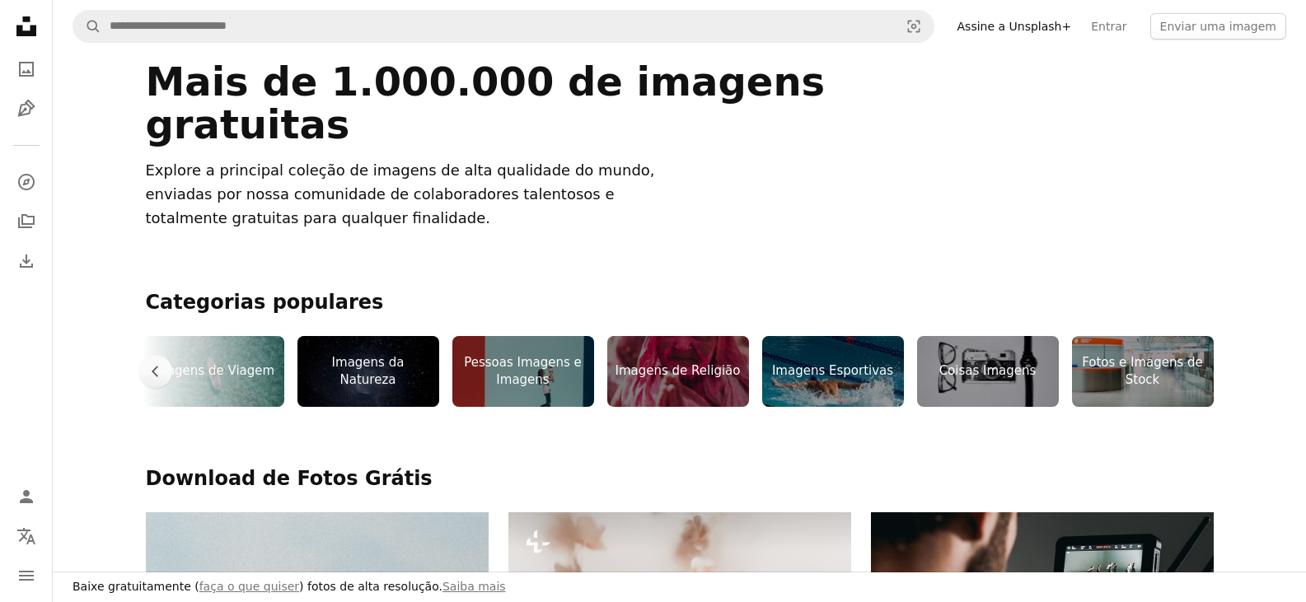
click at [671, 374] on div "Imagens de Religião" at bounding box center [678, 371] width 142 height 71
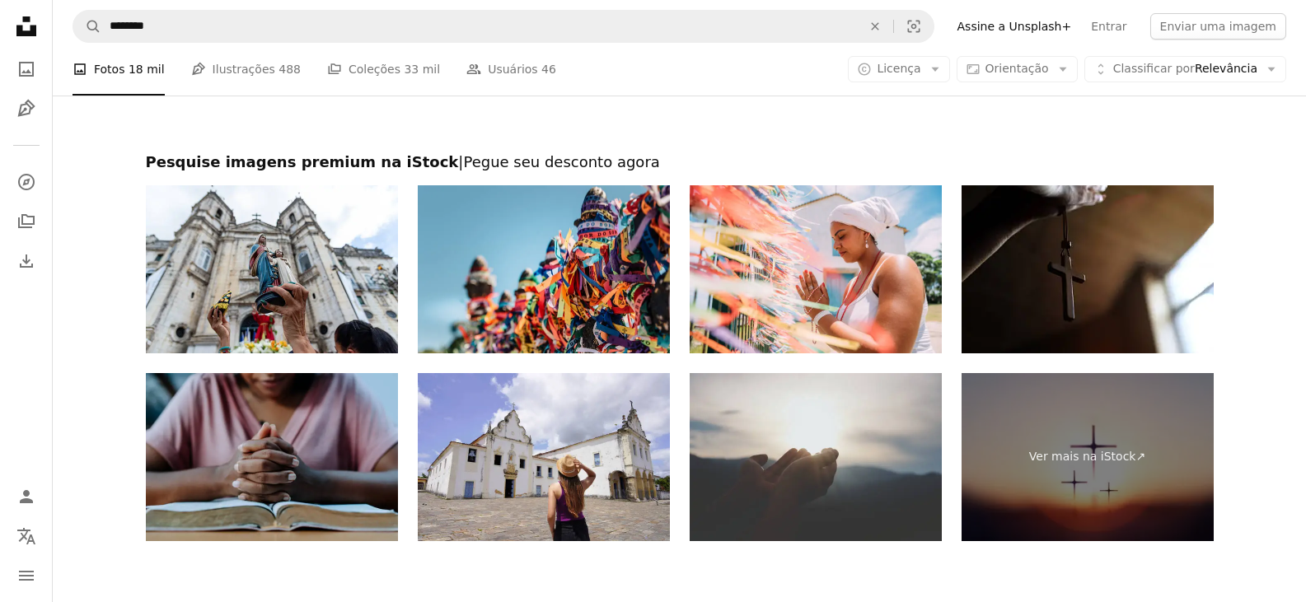
scroll to position [3384, 0]
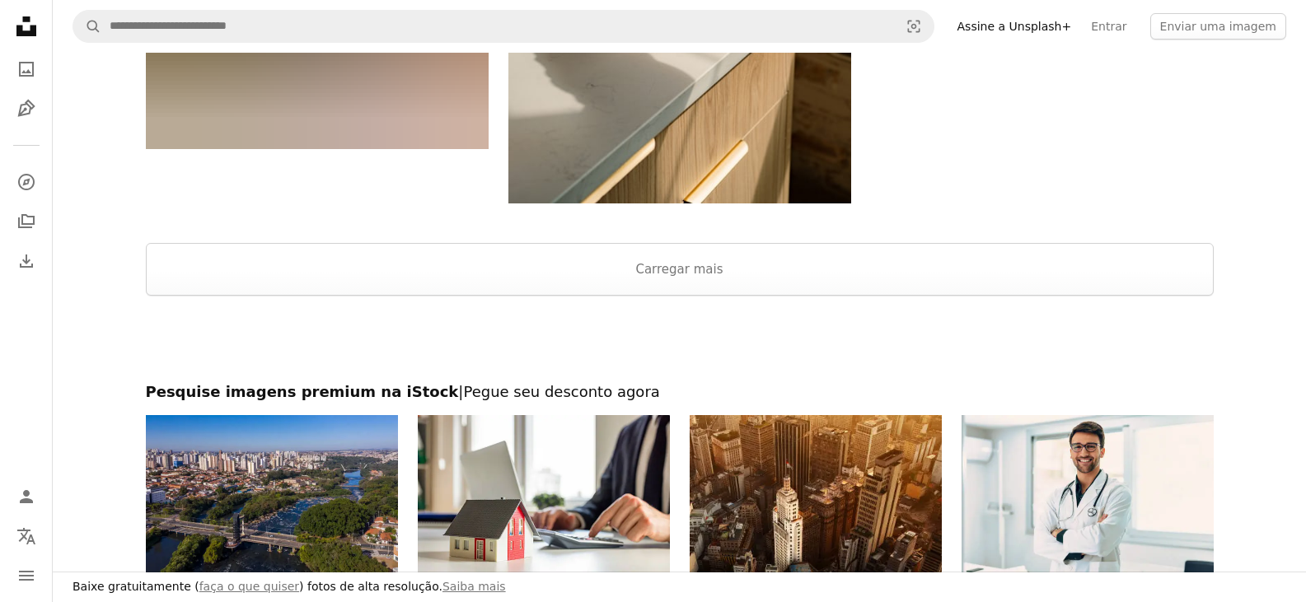
scroll to position [247, 0]
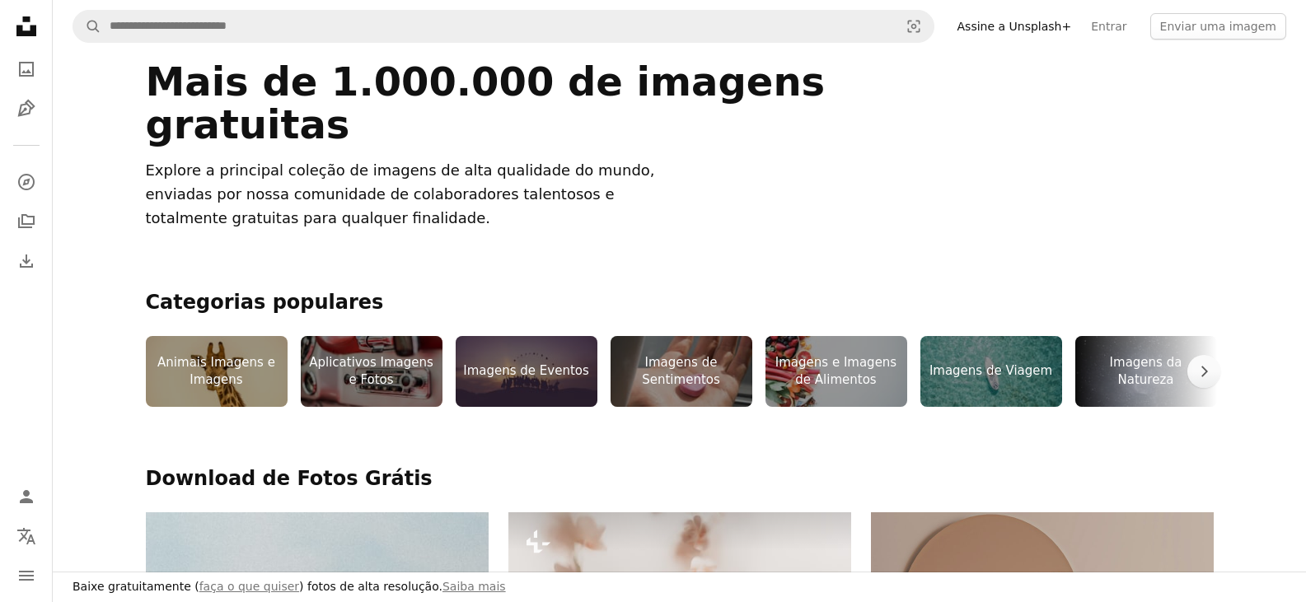
click at [395, 377] on div "Aplicativos Imagens e Fotos" at bounding box center [372, 371] width 142 height 71
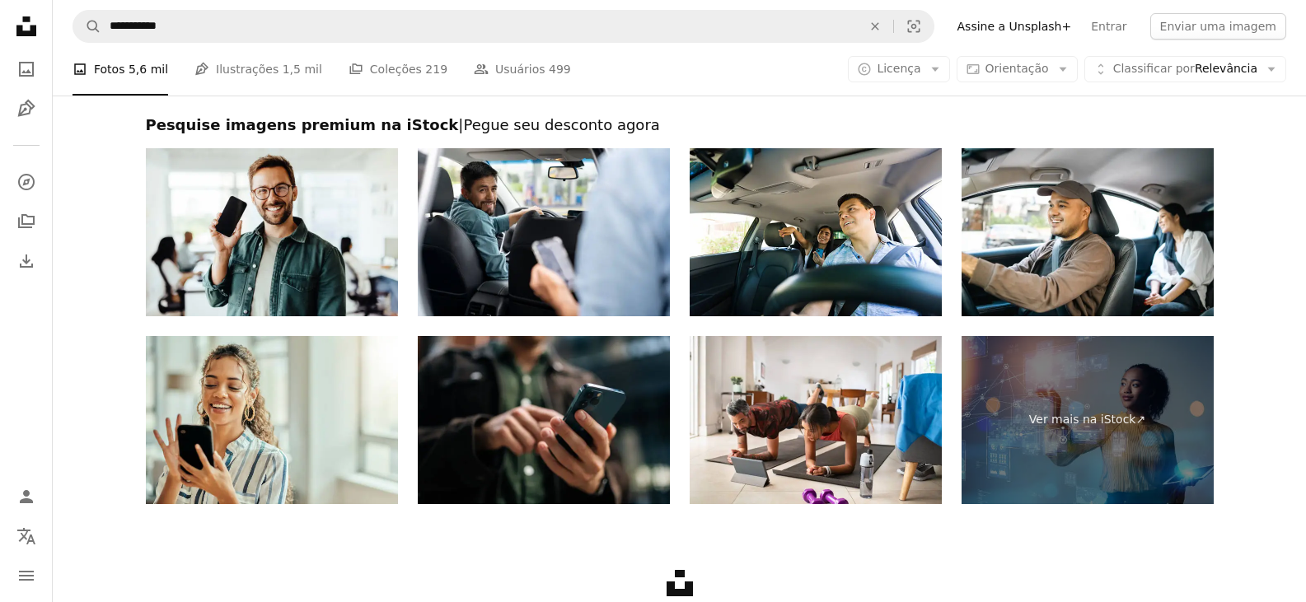
scroll to position [3133, 0]
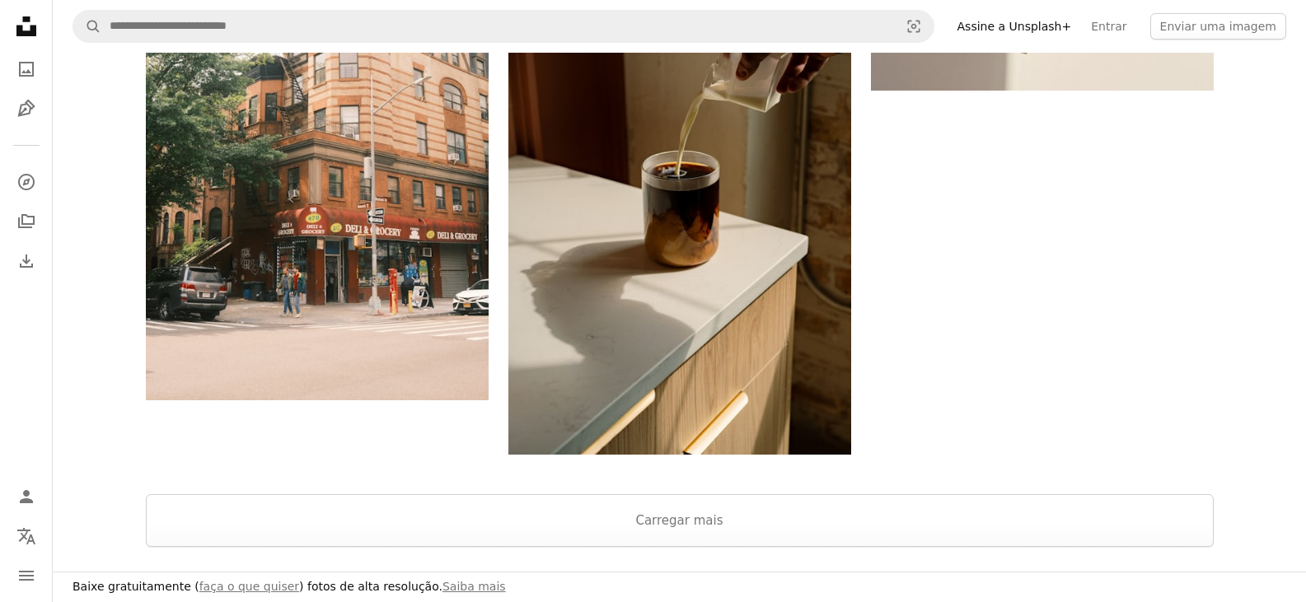
scroll to position [247, 0]
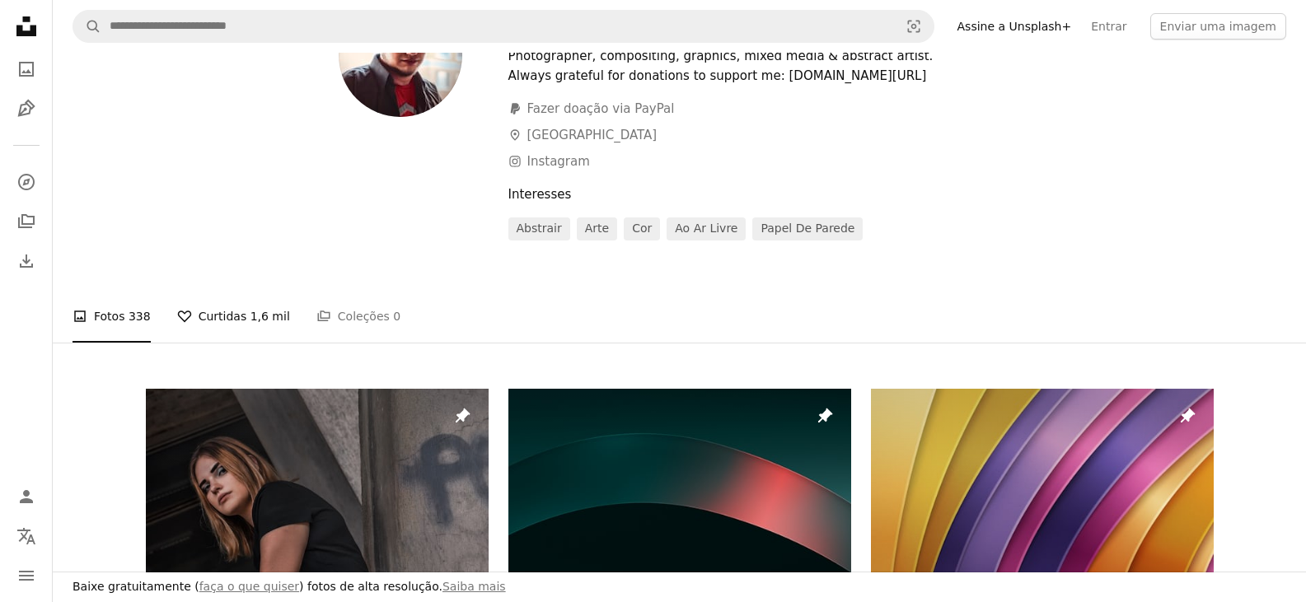
scroll to position [330, 0]
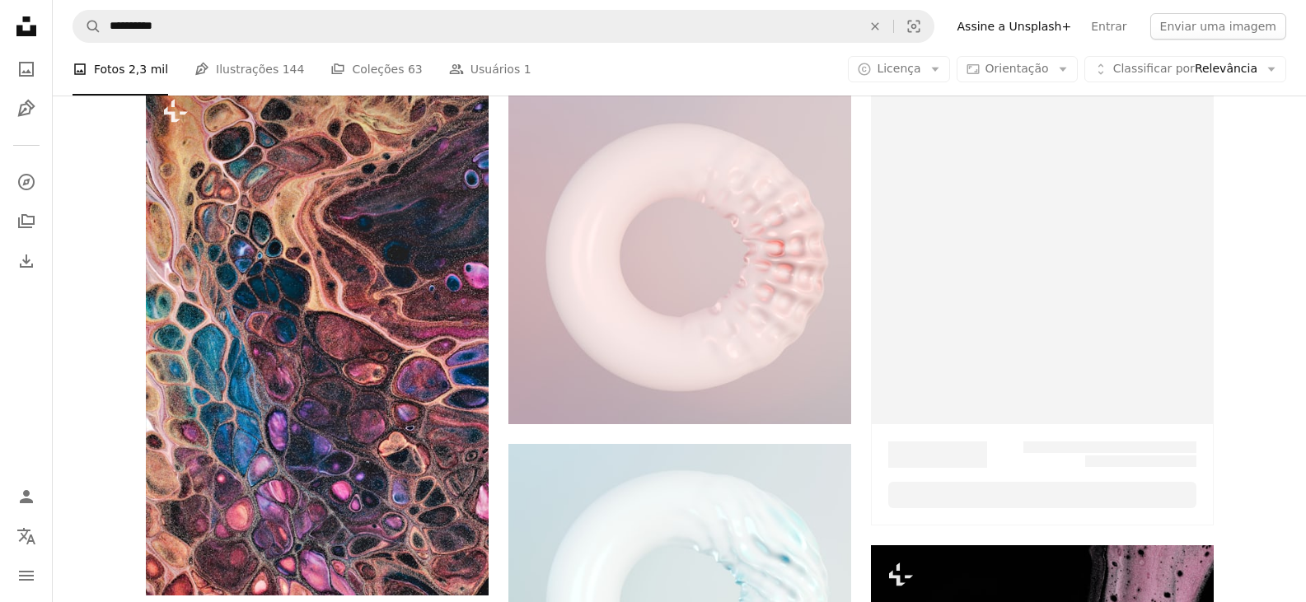
scroll to position [21064, 0]
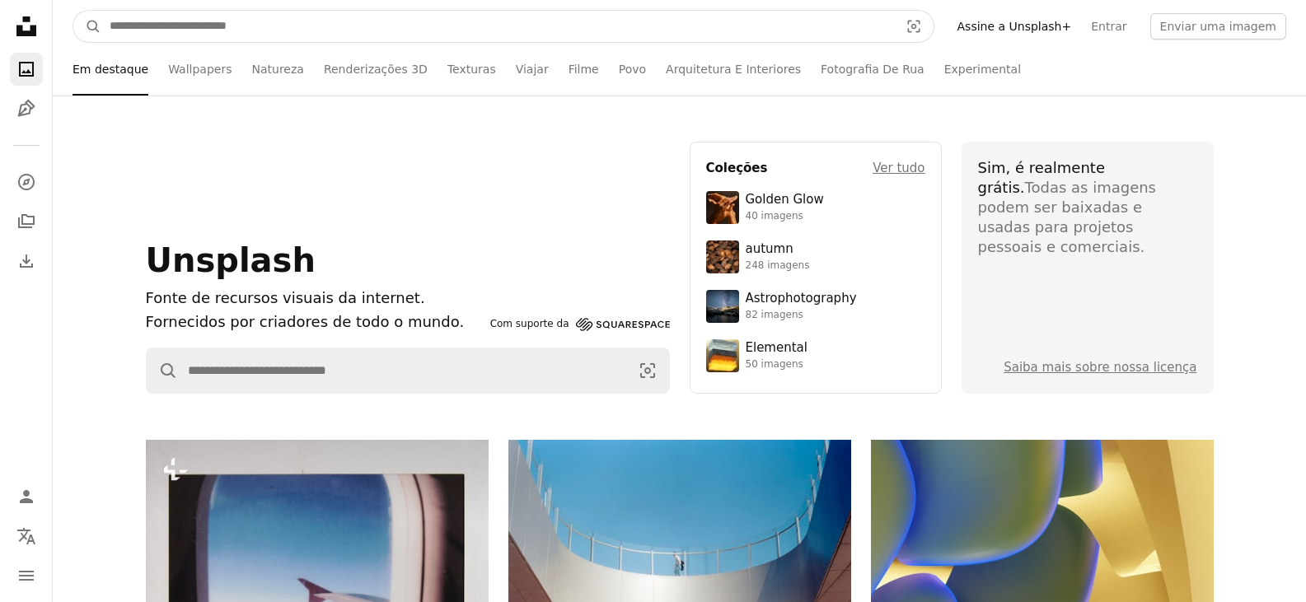
click at [264, 26] on input "Pesquise conteúdo visual em todo o site" at bounding box center [497, 26] width 793 height 31
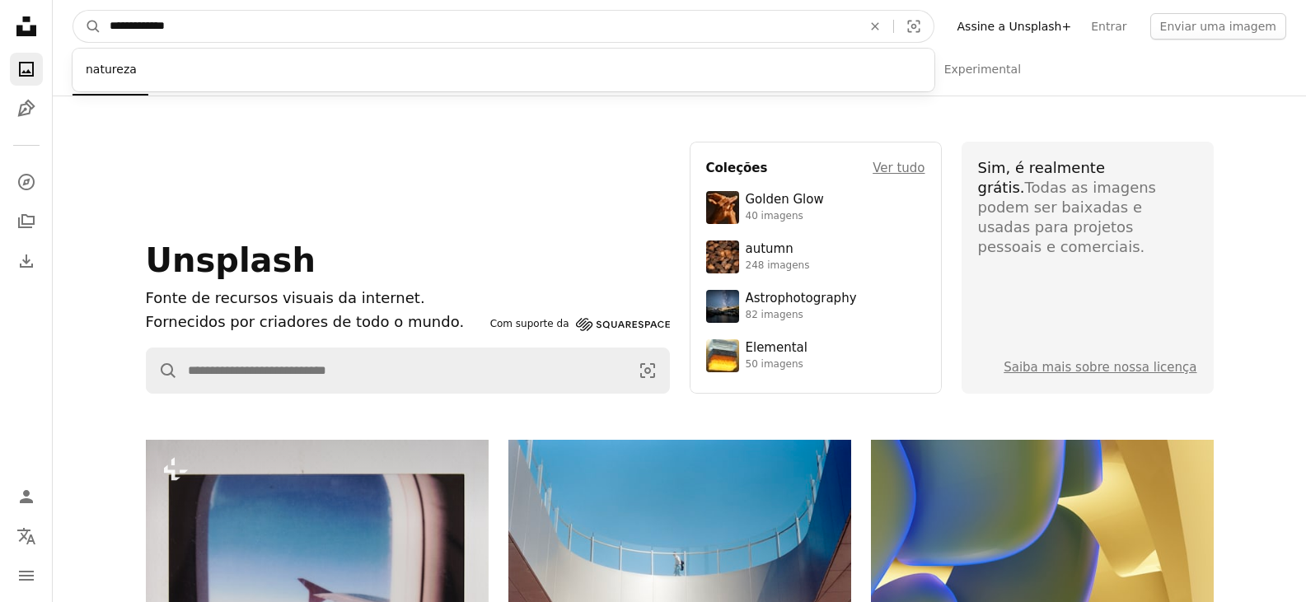
type input "**********"
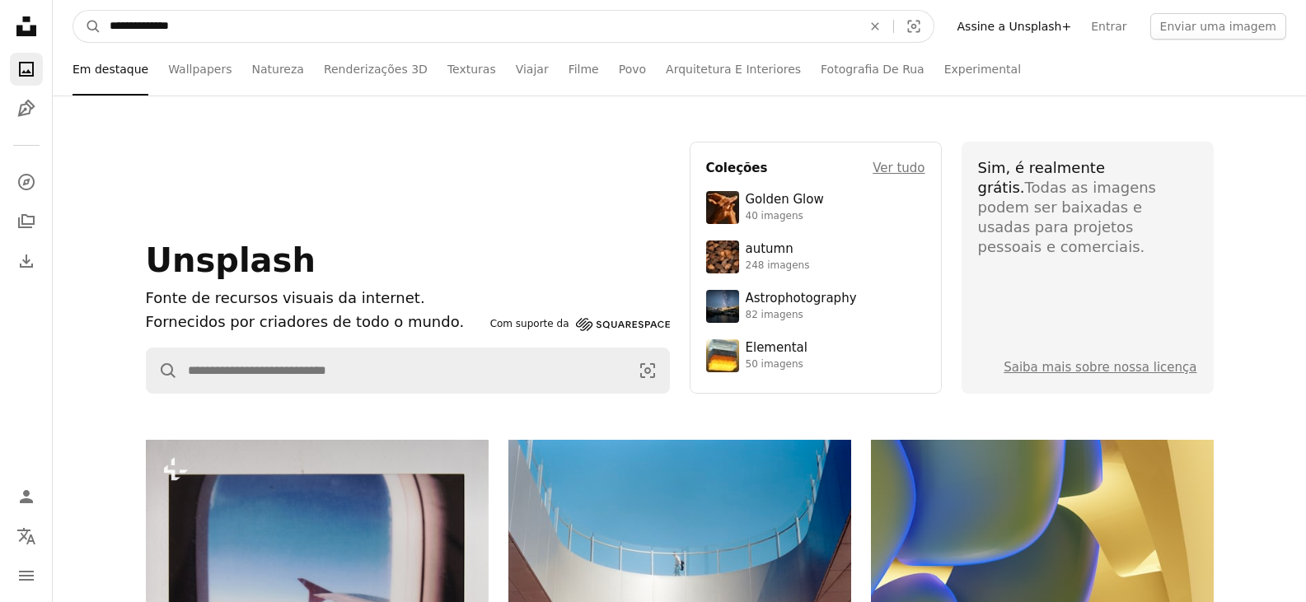
click button "A magnifying glass" at bounding box center [87, 26] width 28 height 31
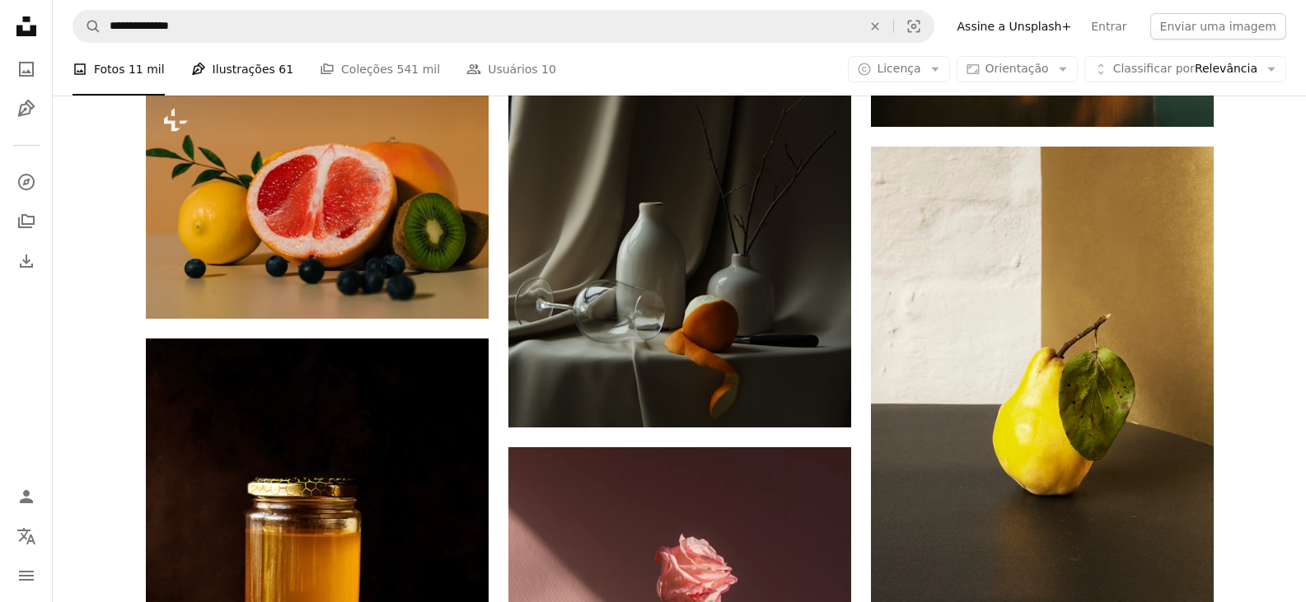
scroll to position [2060, 0]
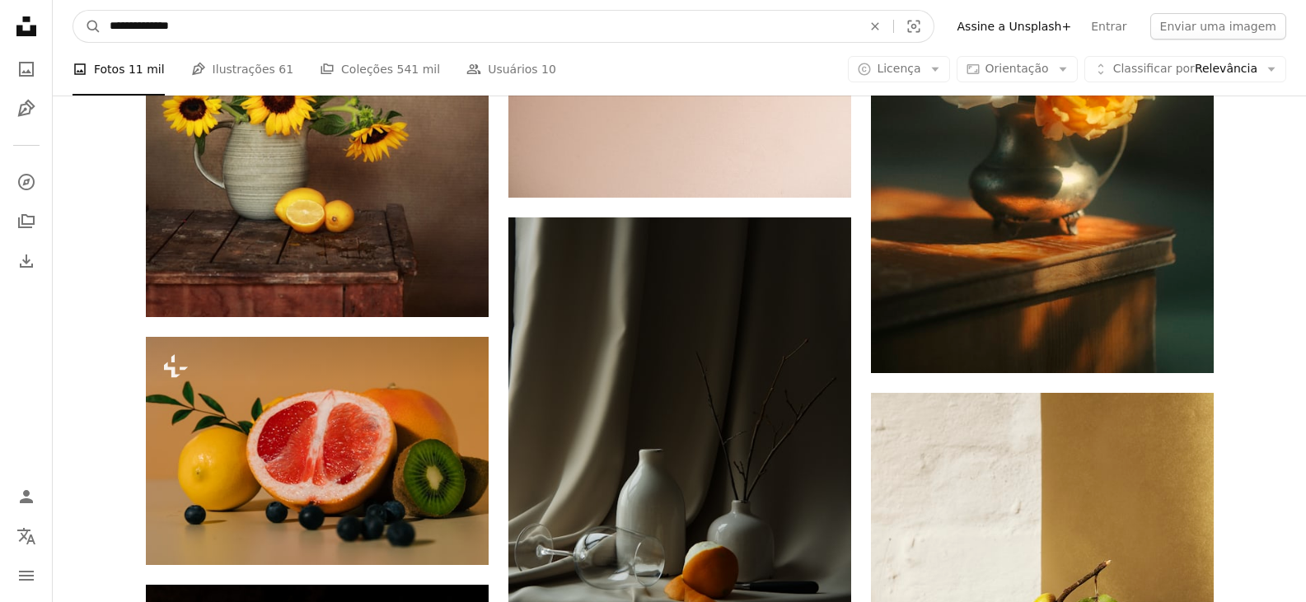
drag, startPoint x: 199, startPoint y: 27, endPoint x: 53, endPoint y: 40, distance: 146.3
click at [53, 40] on nav "**********" at bounding box center [679, 26] width 1253 height 53
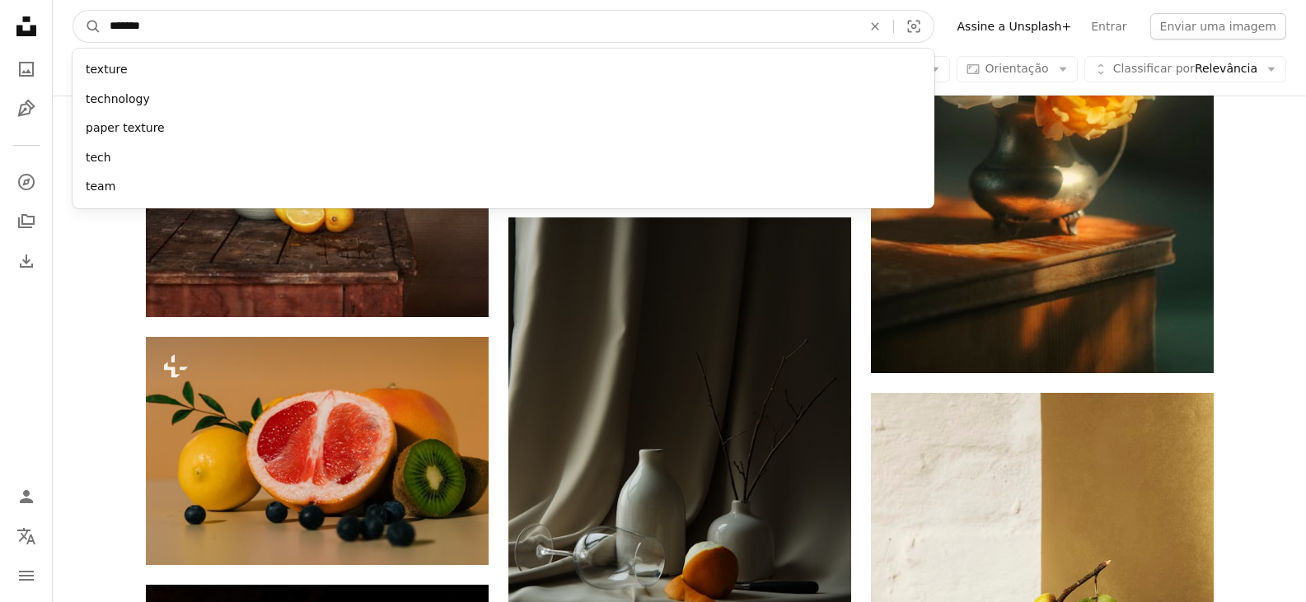
type input "********"
click button "A magnifying glass" at bounding box center [87, 26] width 28 height 31
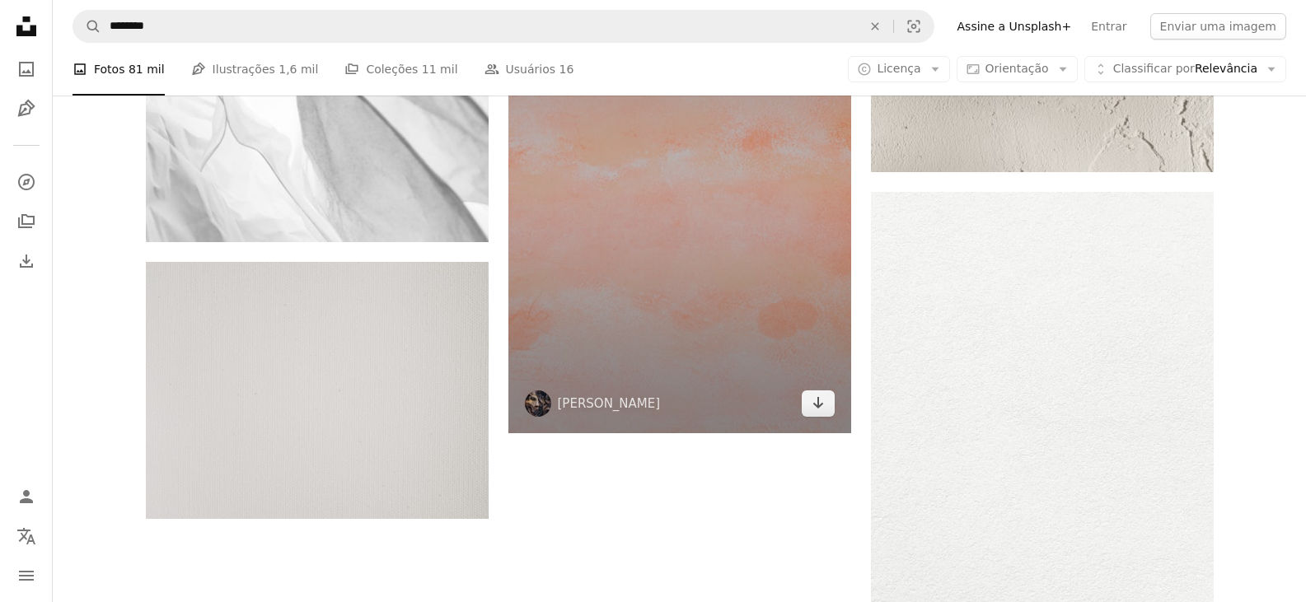
scroll to position [3543, 0]
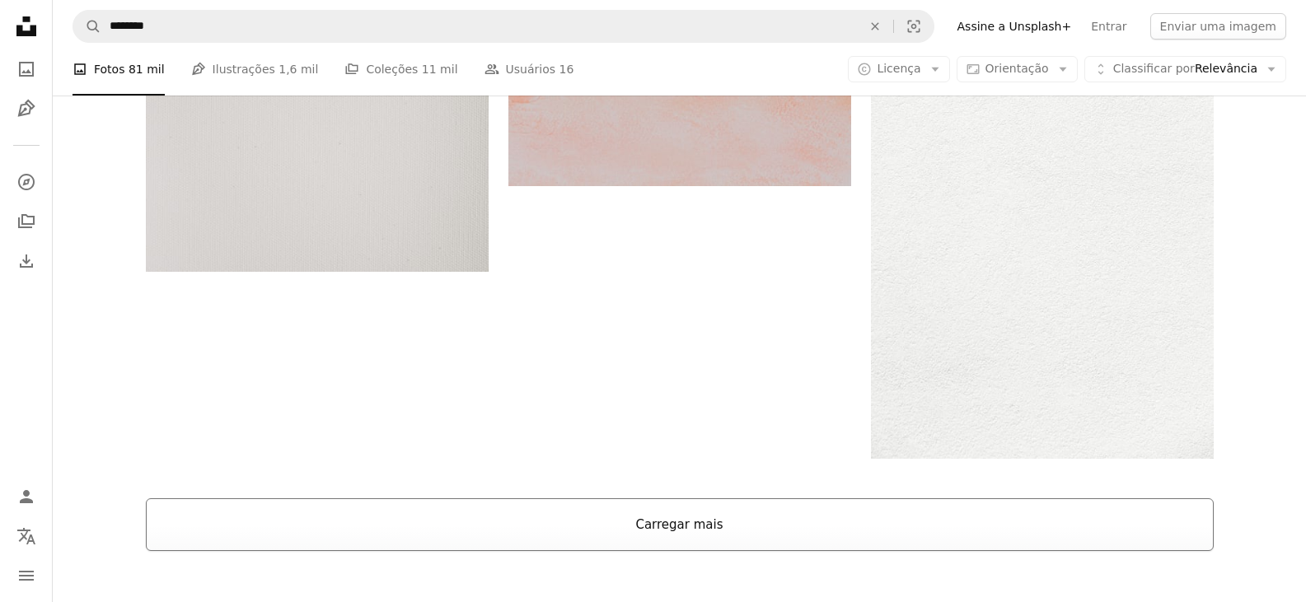
click at [680, 527] on button "Carregar mais" at bounding box center [680, 524] width 1068 height 53
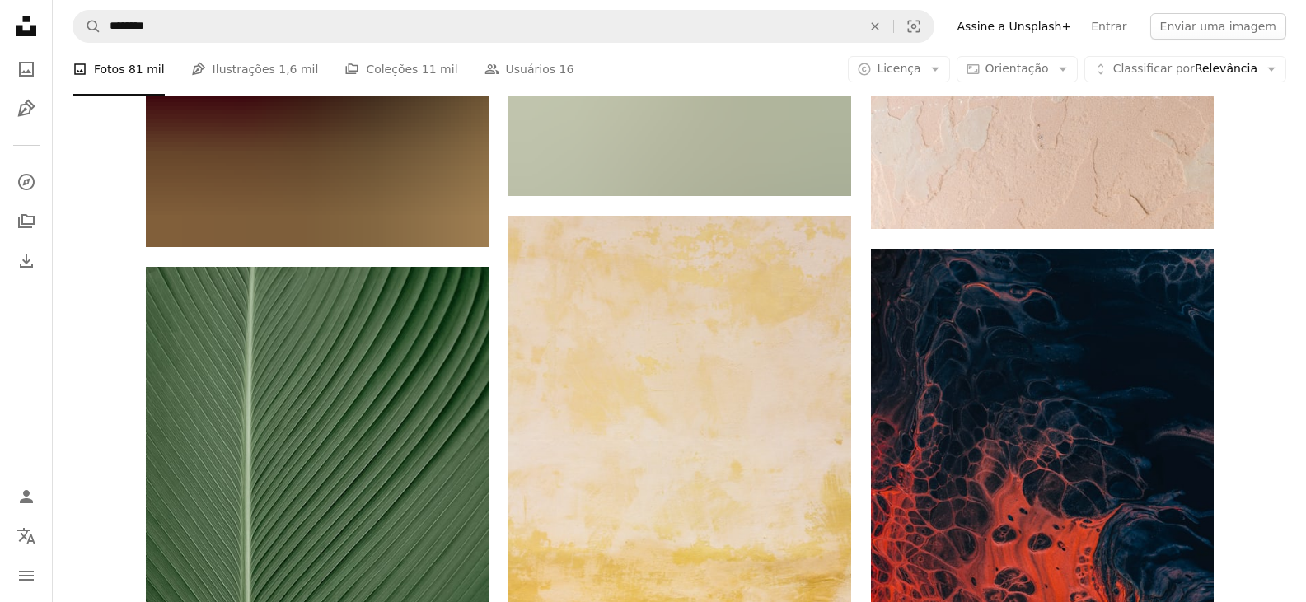
scroll to position [11699, 0]
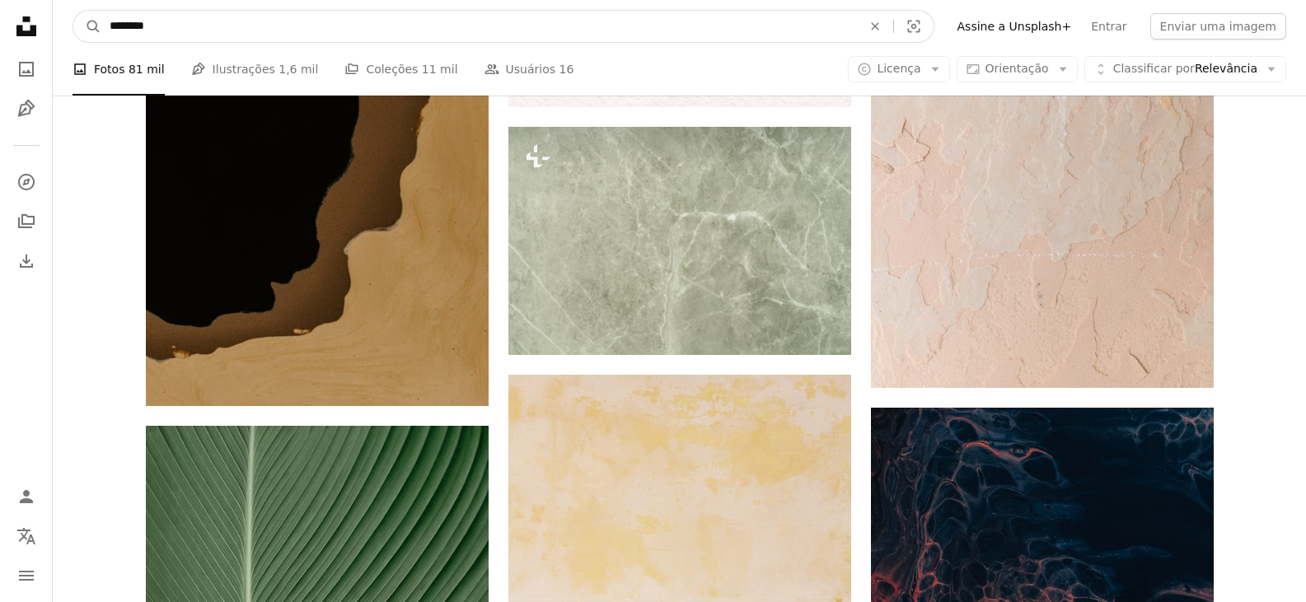
click at [191, 31] on input "********" at bounding box center [478, 26] width 755 height 31
drag, startPoint x: 150, startPoint y: 35, endPoint x: 54, endPoint y: 38, distance: 96.4
click at [54, 38] on nav "A magnifying glass ******** texturas An X shape Visual search Filters Assine a …" at bounding box center [679, 26] width 1253 height 53
type input "**********"
click button "A magnifying glass" at bounding box center [87, 26] width 28 height 31
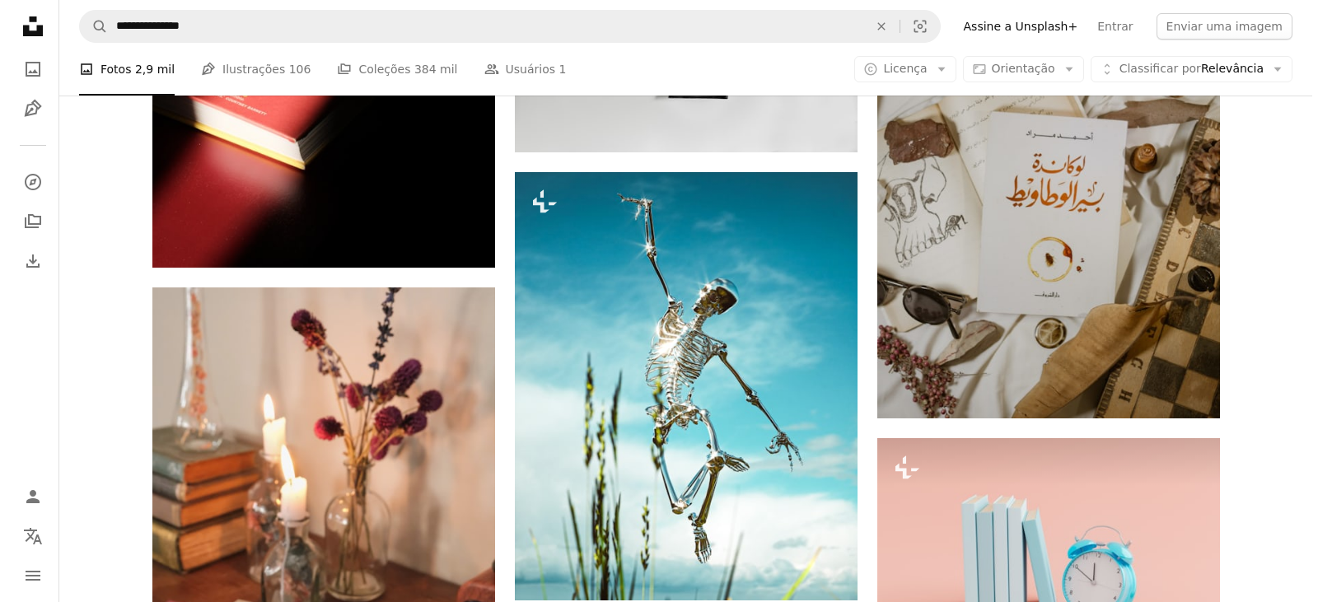
scroll to position [13182, 0]
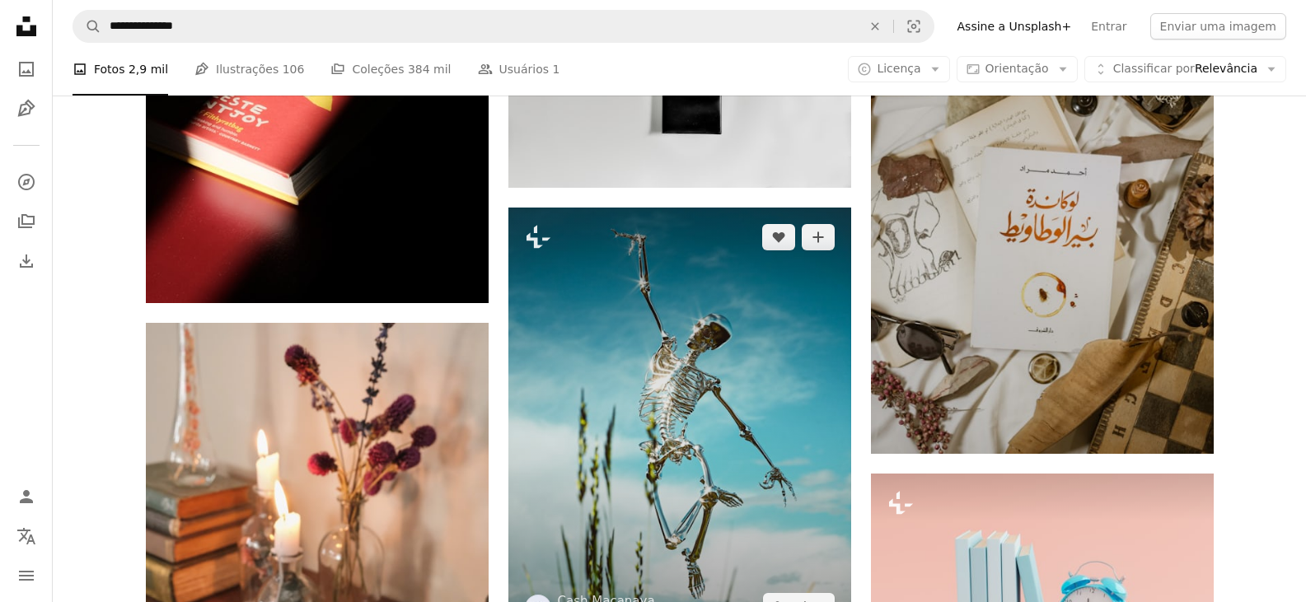
click at [718, 366] on img at bounding box center [679, 422] width 343 height 428
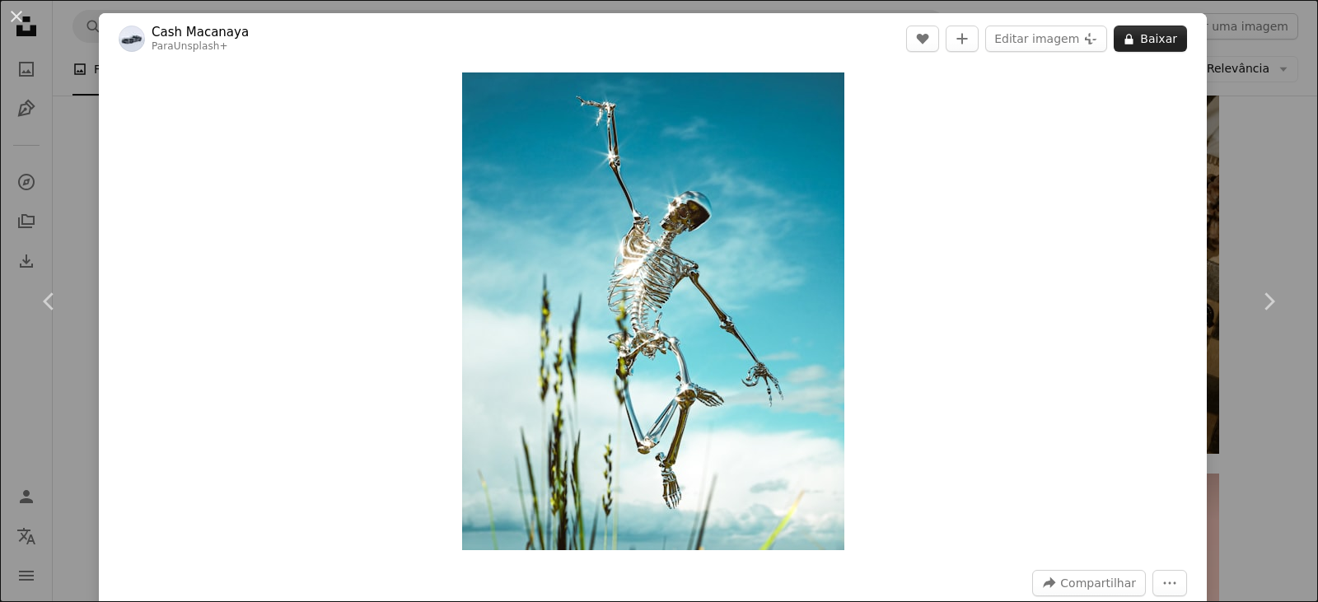
click at [1151, 44] on button "A lock Baixar" at bounding box center [1150, 39] width 73 height 26
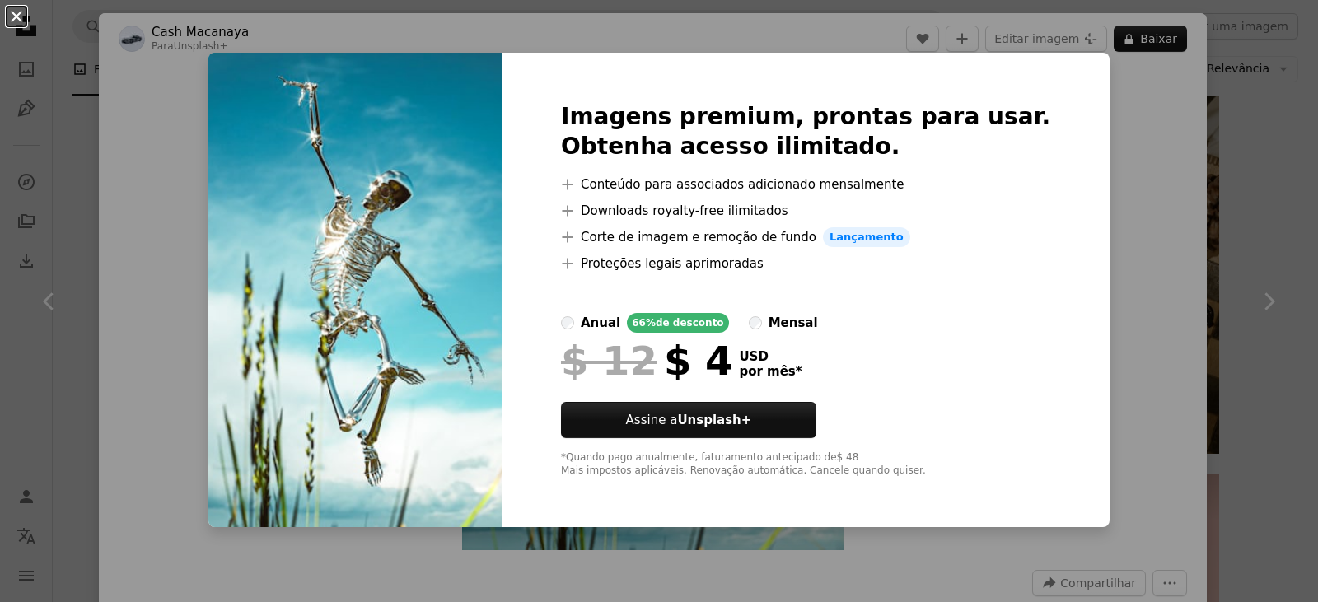
click at [9, 14] on button "An X shape" at bounding box center [17, 17] width 20 height 20
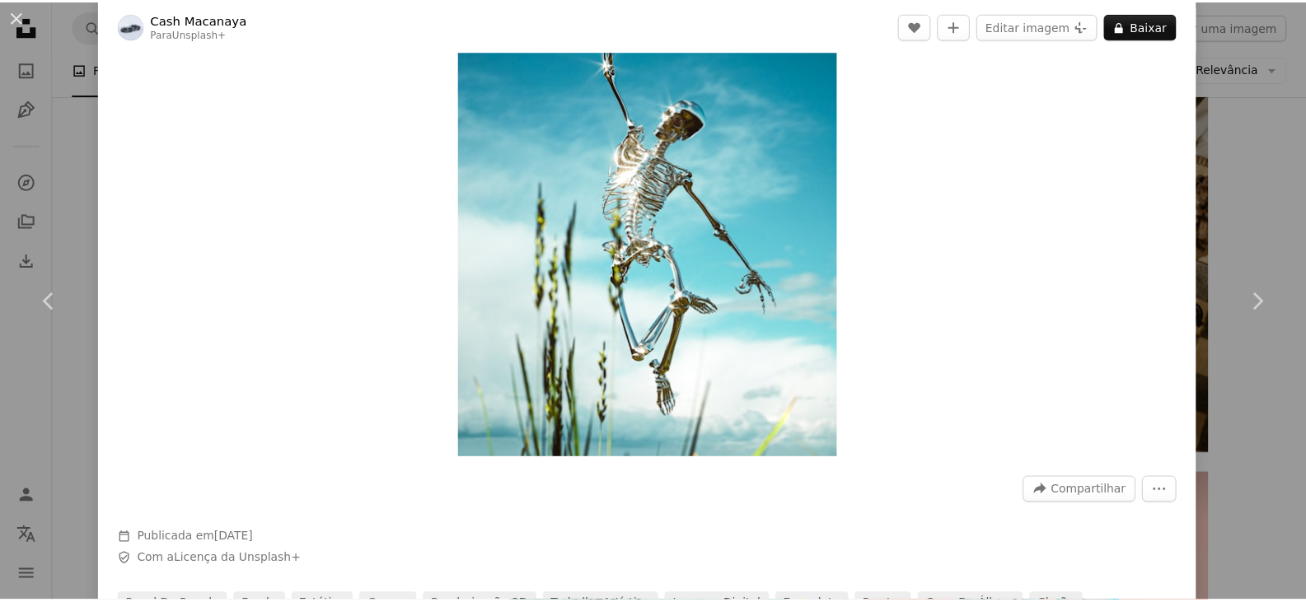
scroll to position [165, 0]
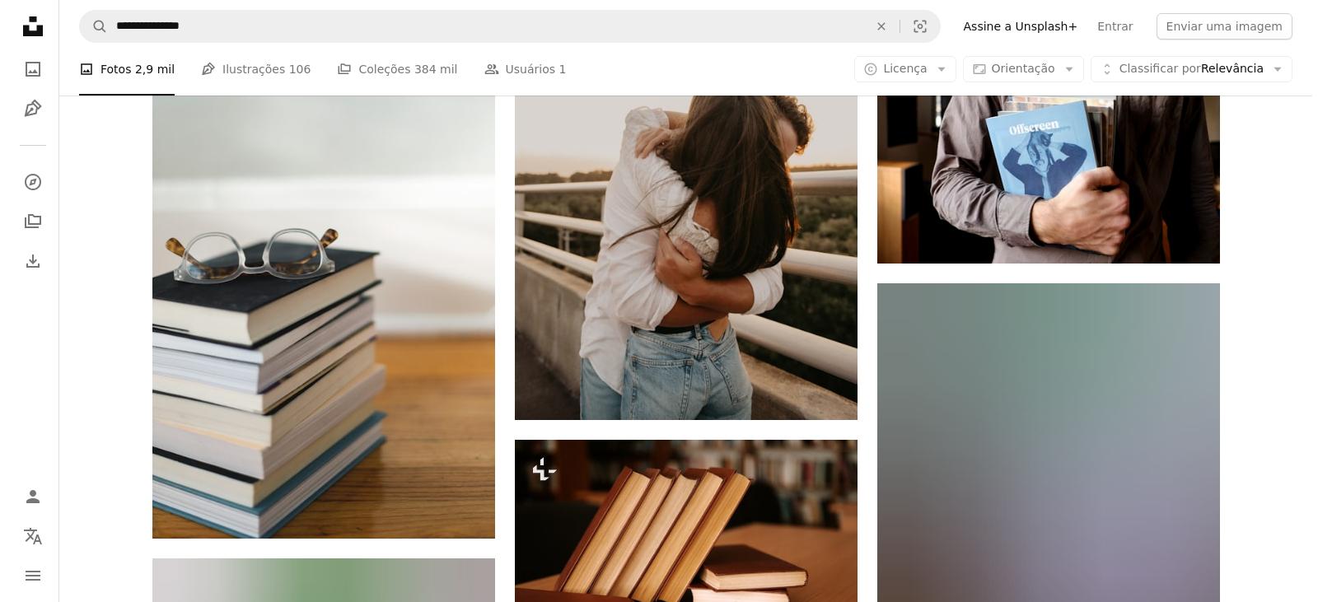
scroll to position [17713, 0]
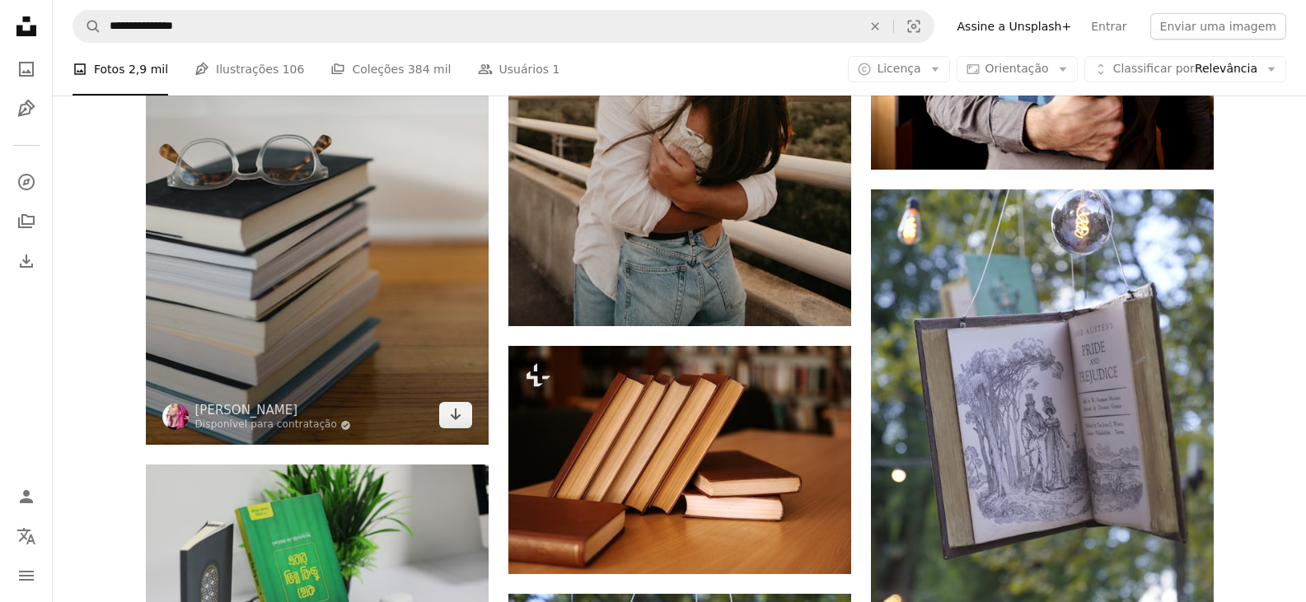
click at [381, 235] on img at bounding box center [317, 188] width 343 height 514
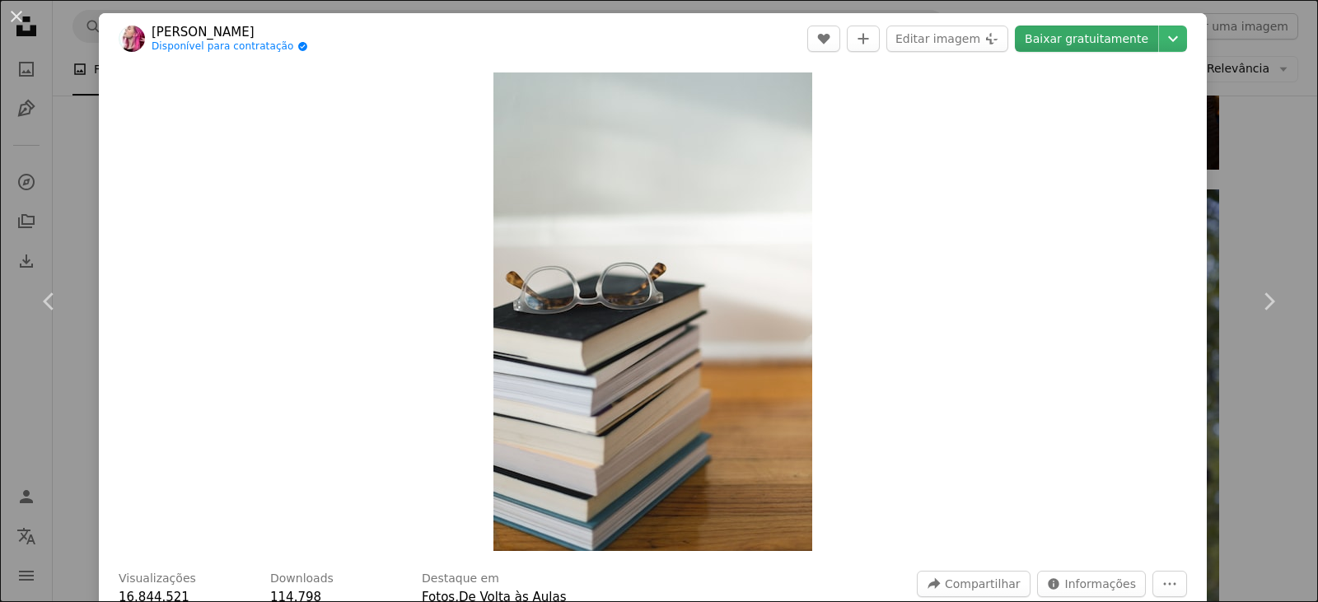
click at [1071, 41] on link "Baixar gratuitamente" at bounding box center [1086, 39] width 143 height 26
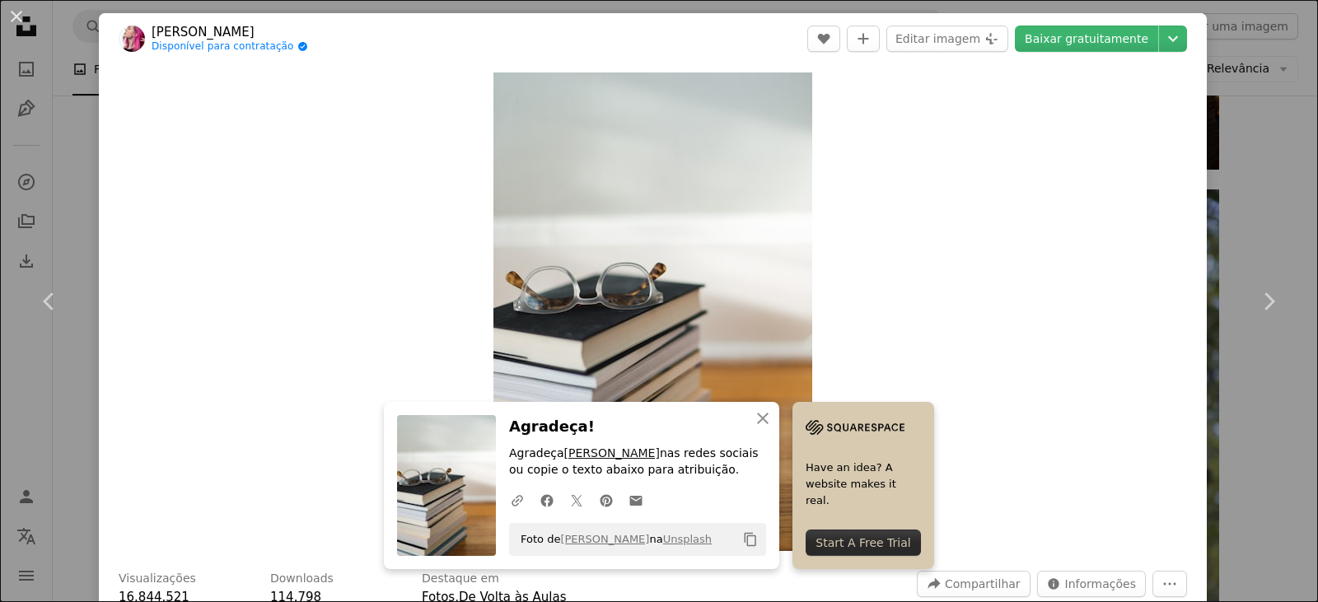
click at [578, 457] on link "[PERSON_NAME]" at bounding box center [612, 453] width 96 height 13
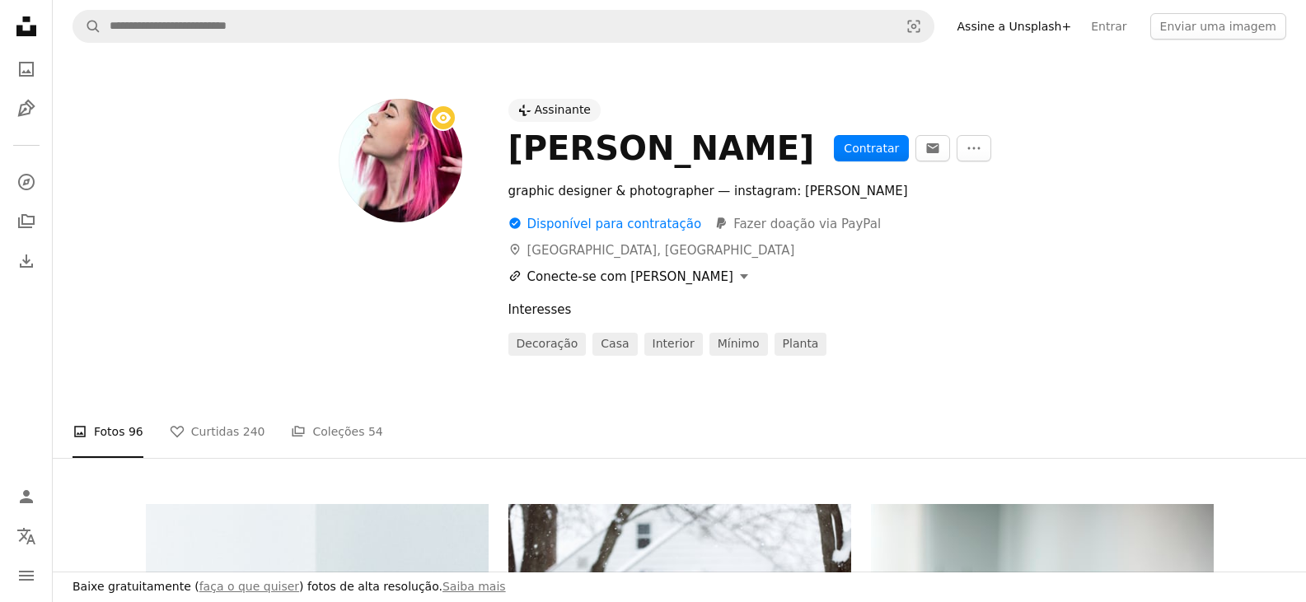
click at [585, 275] on button "A URL sharing icon (chains) Conecte-se com [PERSON_NAME]" at bounding box center [628, 277] width 240 height 20
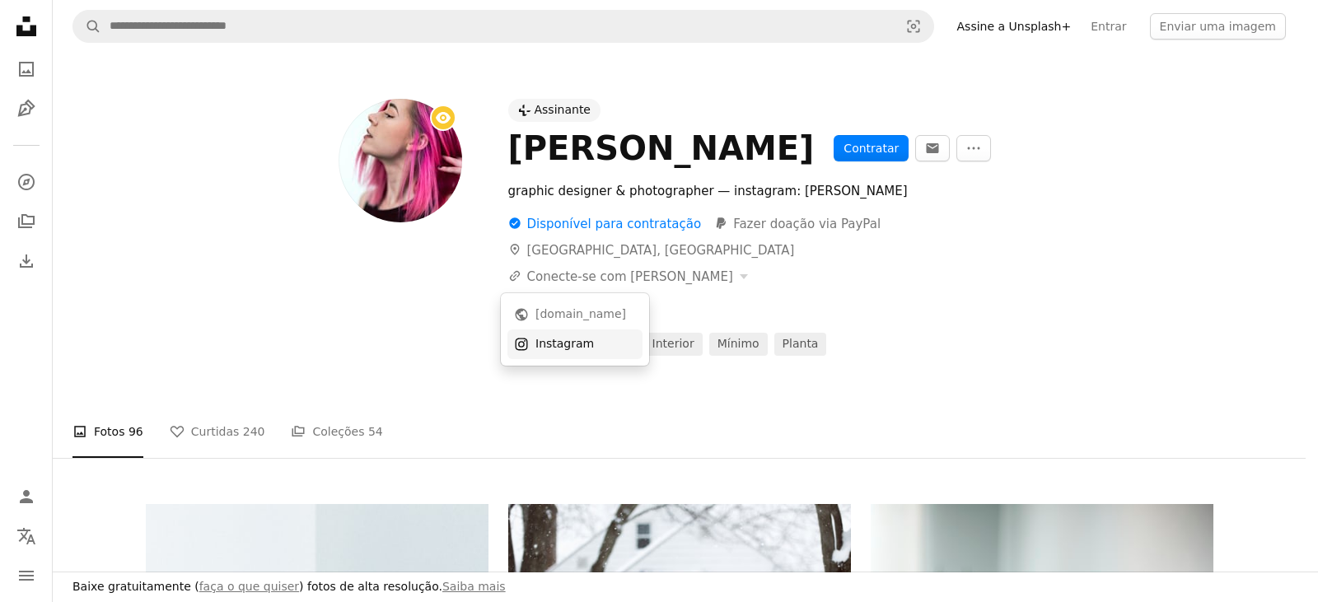
click at [561, 343] on div "Instagram" at bounding box center [586, 344] width 101 height 16
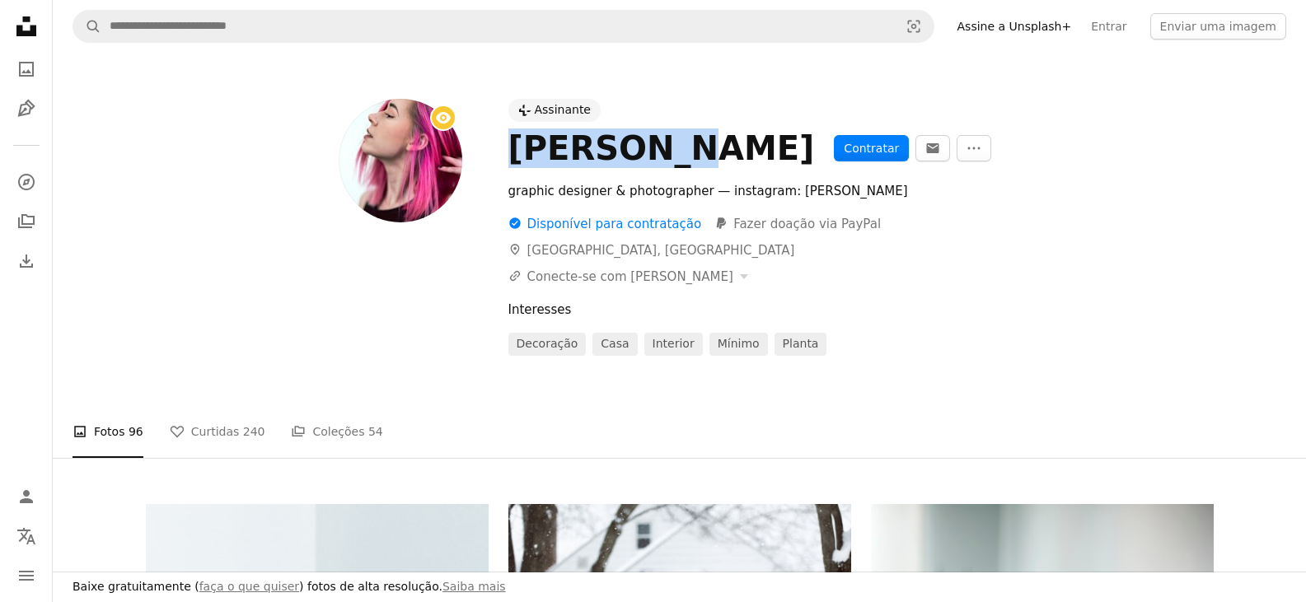
drag, startPoint x: 658, startPoint y: 151, endPoint x: 511, endPoint y: 164, distance: 148.1
click at [511, 164] on div "[PERSON_NAME] Contratar An envelope More Actions" at bounding box center [860, 149] width 705 height 40
copy div "[PERSON_NAME]"
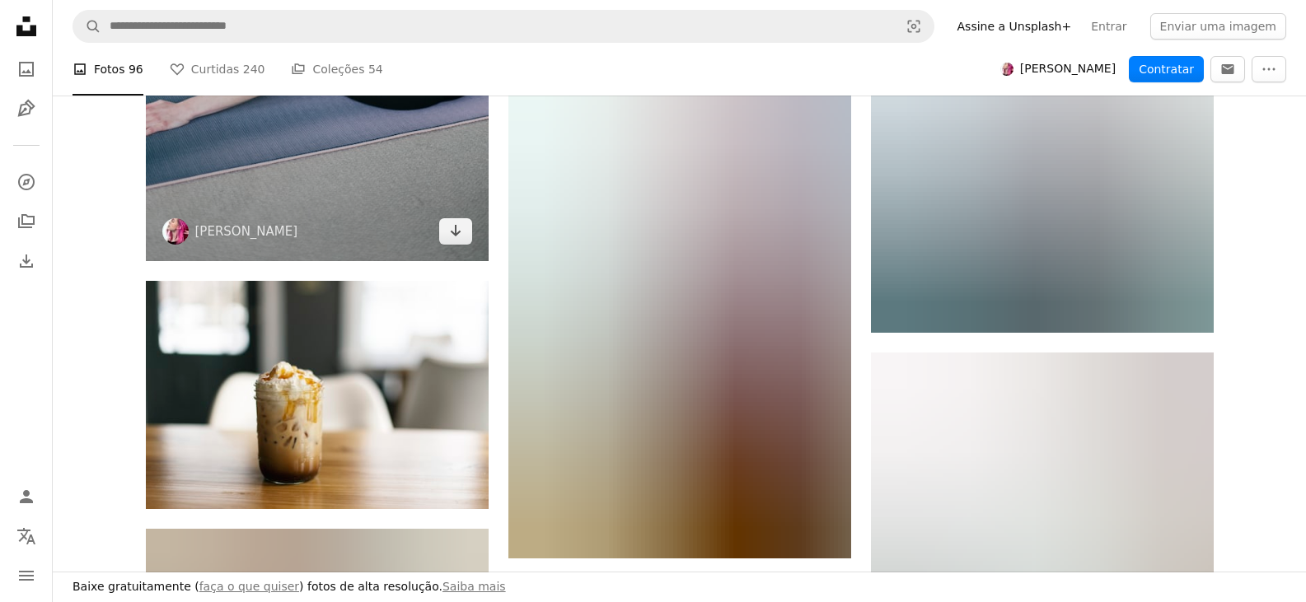
scroll to position [3295, 0]
